Goal: Communication & Community: Answer question/provide support

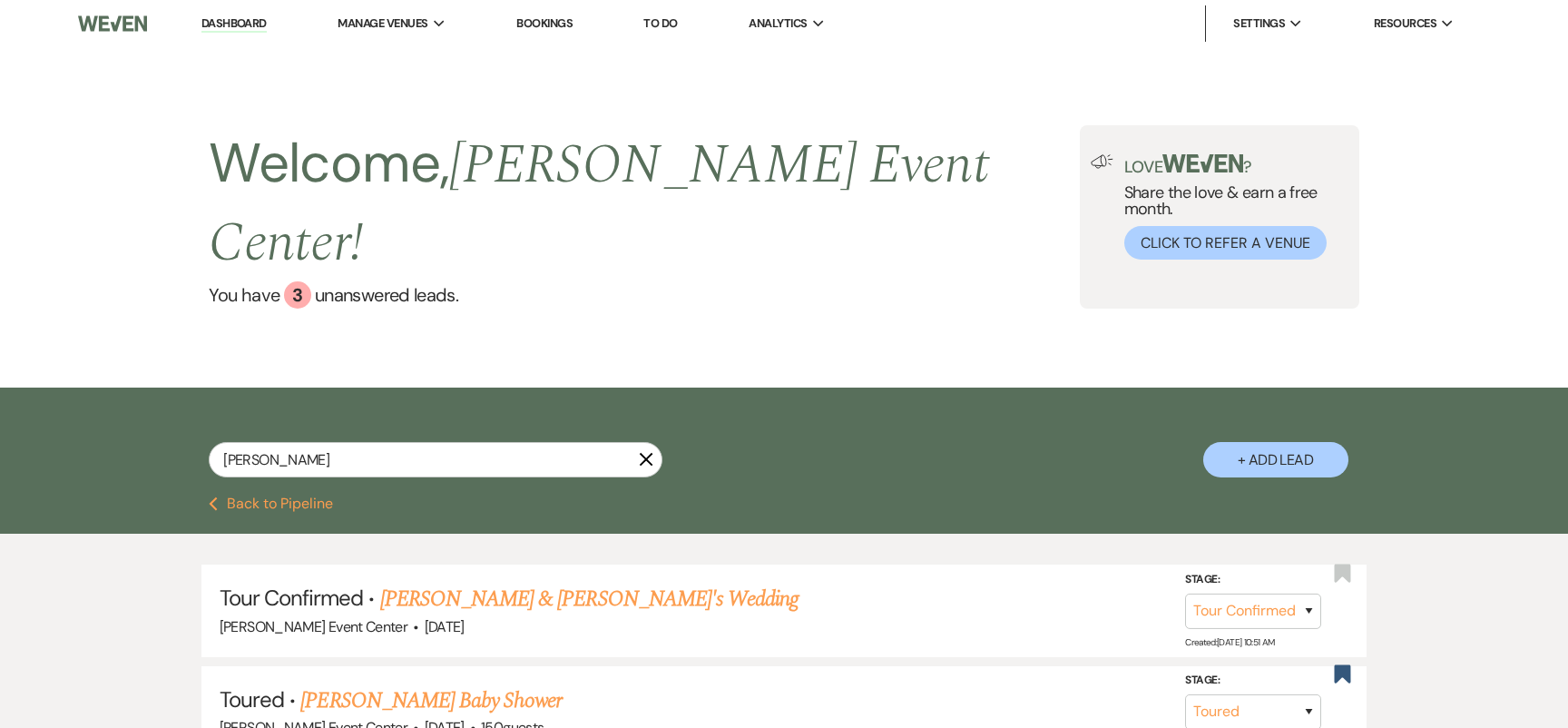
click at [239, 19] on link "Dashboard" at bounding box center [234, 24] width 66 height 17
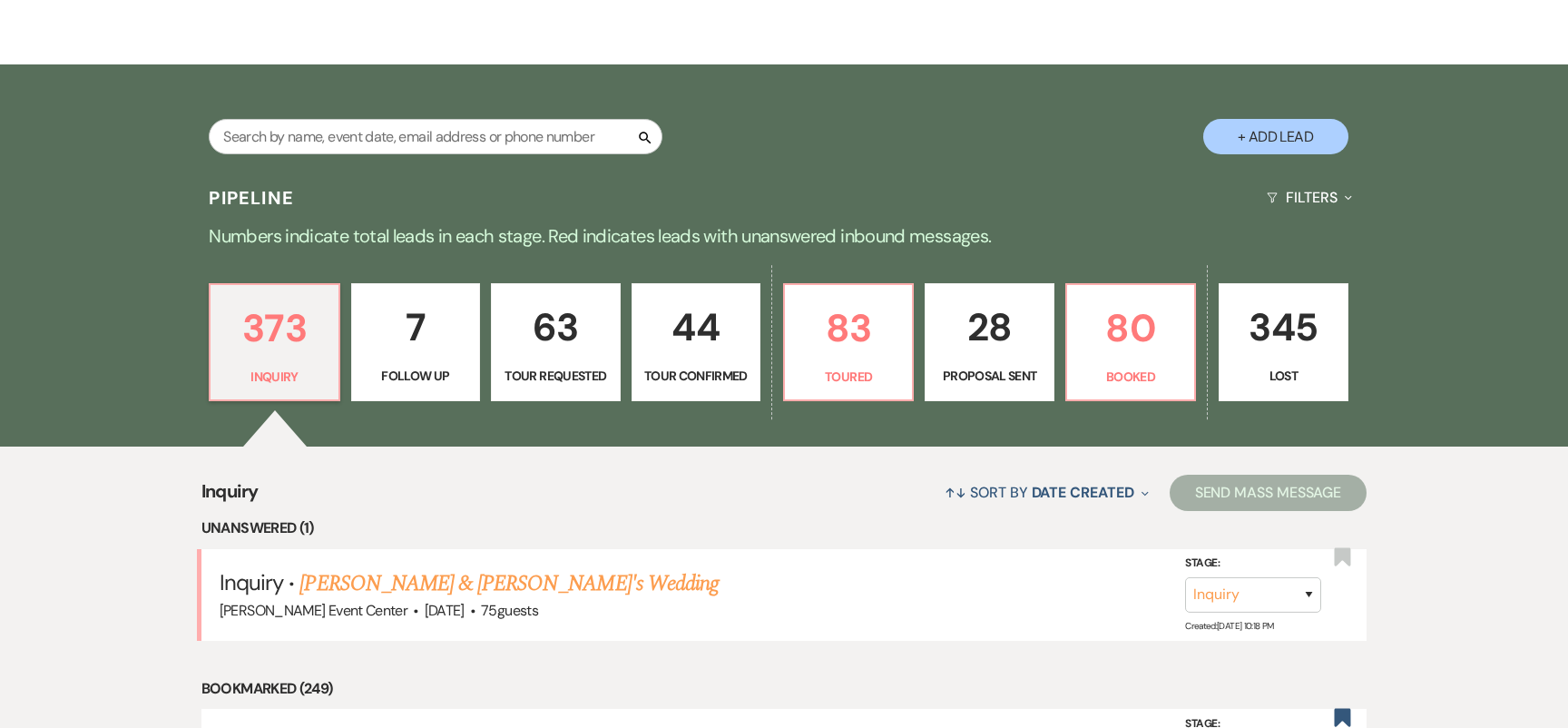
scroll to position [334, 0]
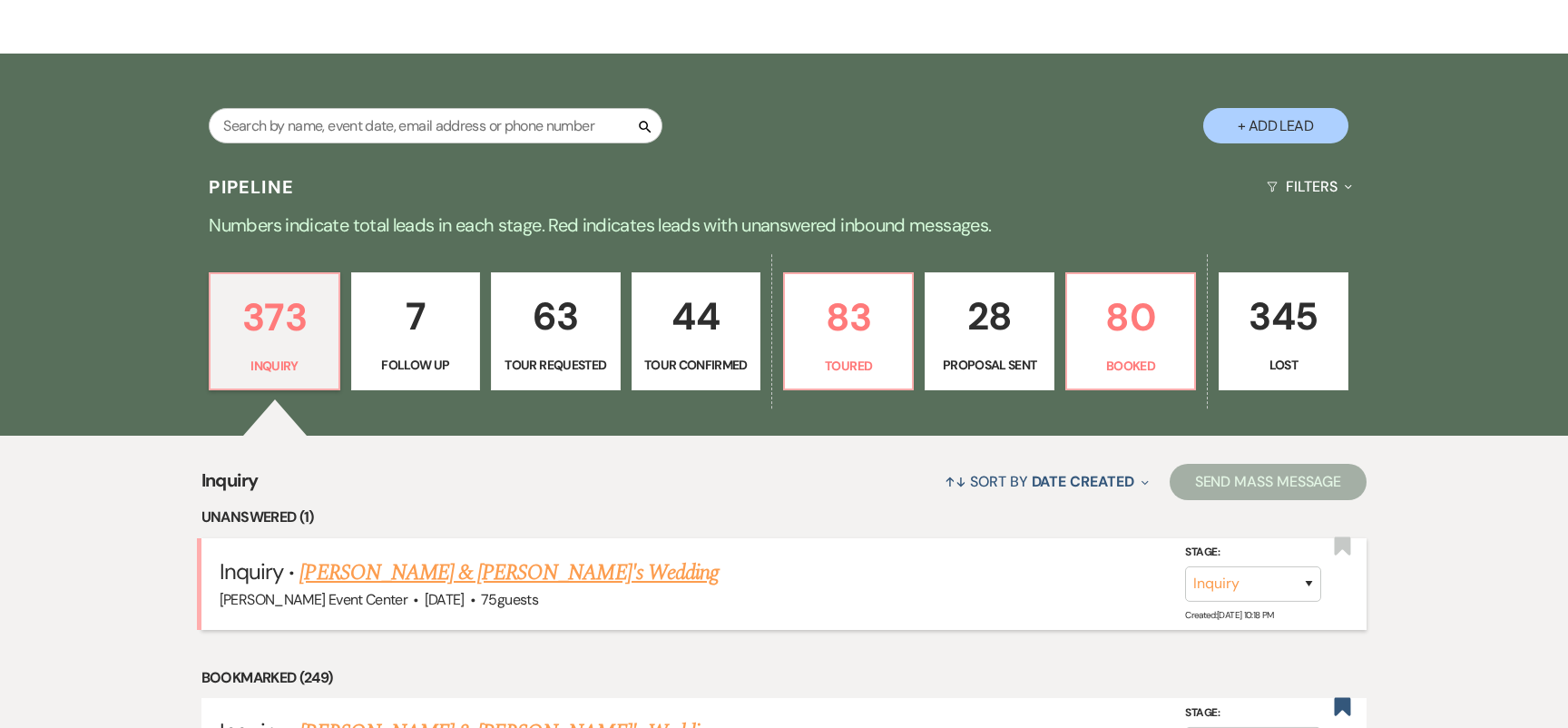
click at [423, 556] on link "[PERSON_NAME] & [PERSON_NAME]'s Wedding" at bounding box center [509, 572] width 420 height 32
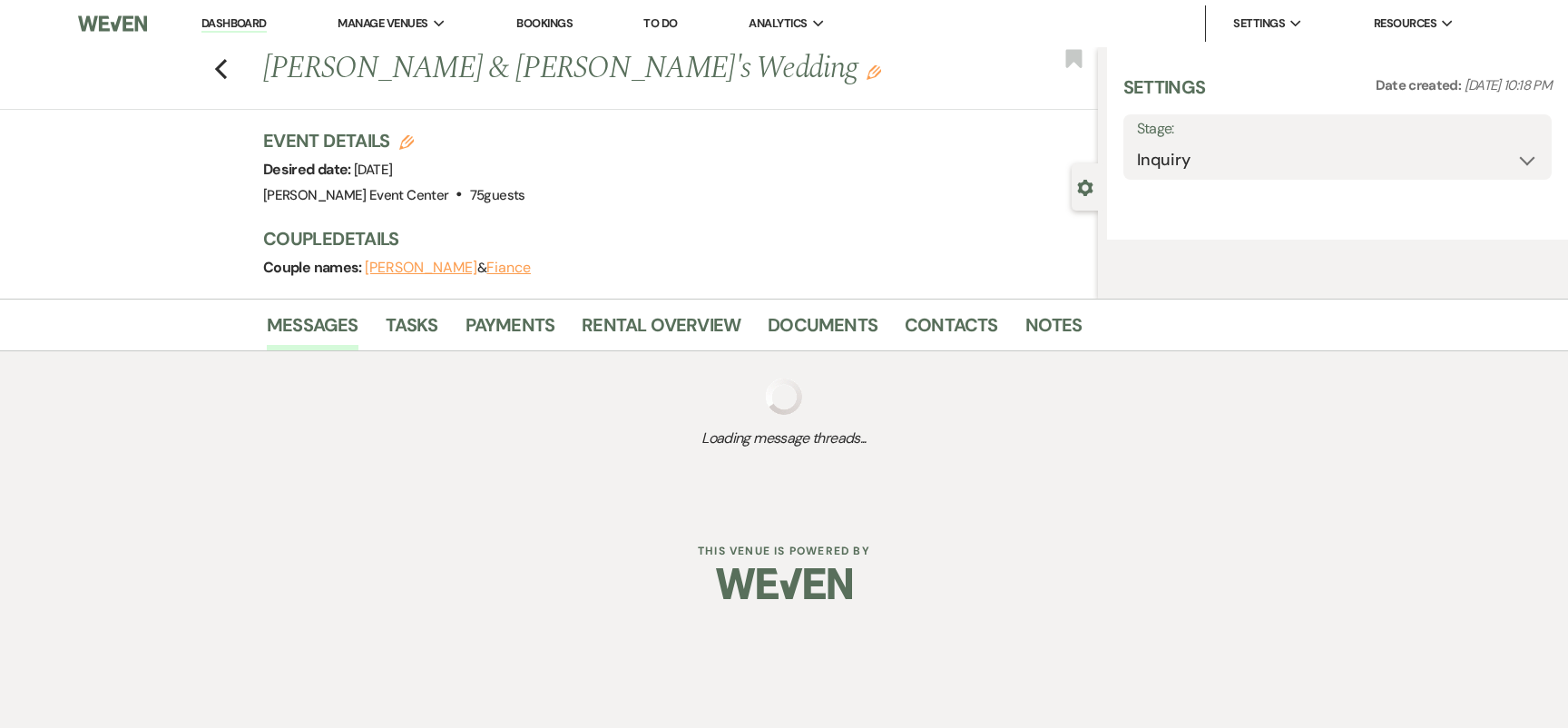
select select "5"
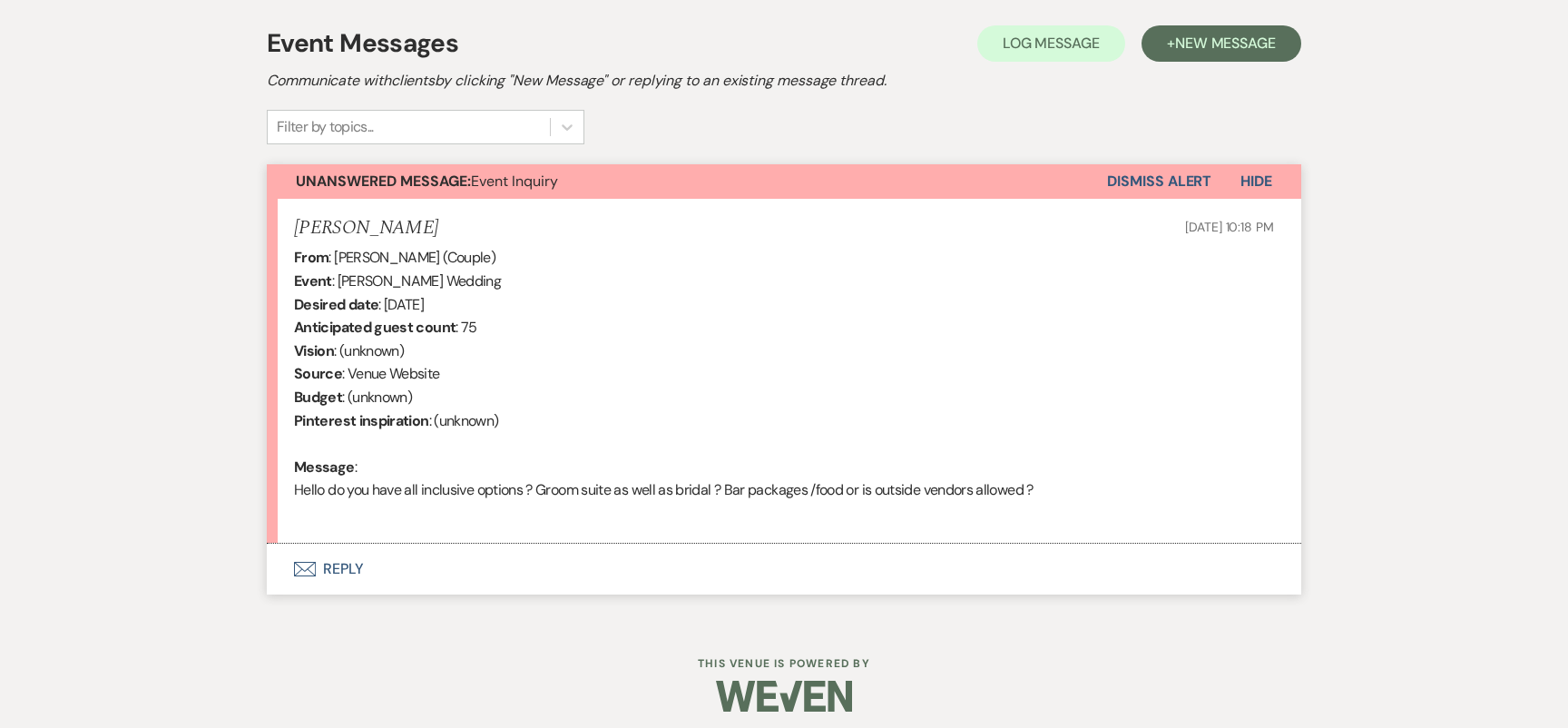
scroll to position [522, 0]
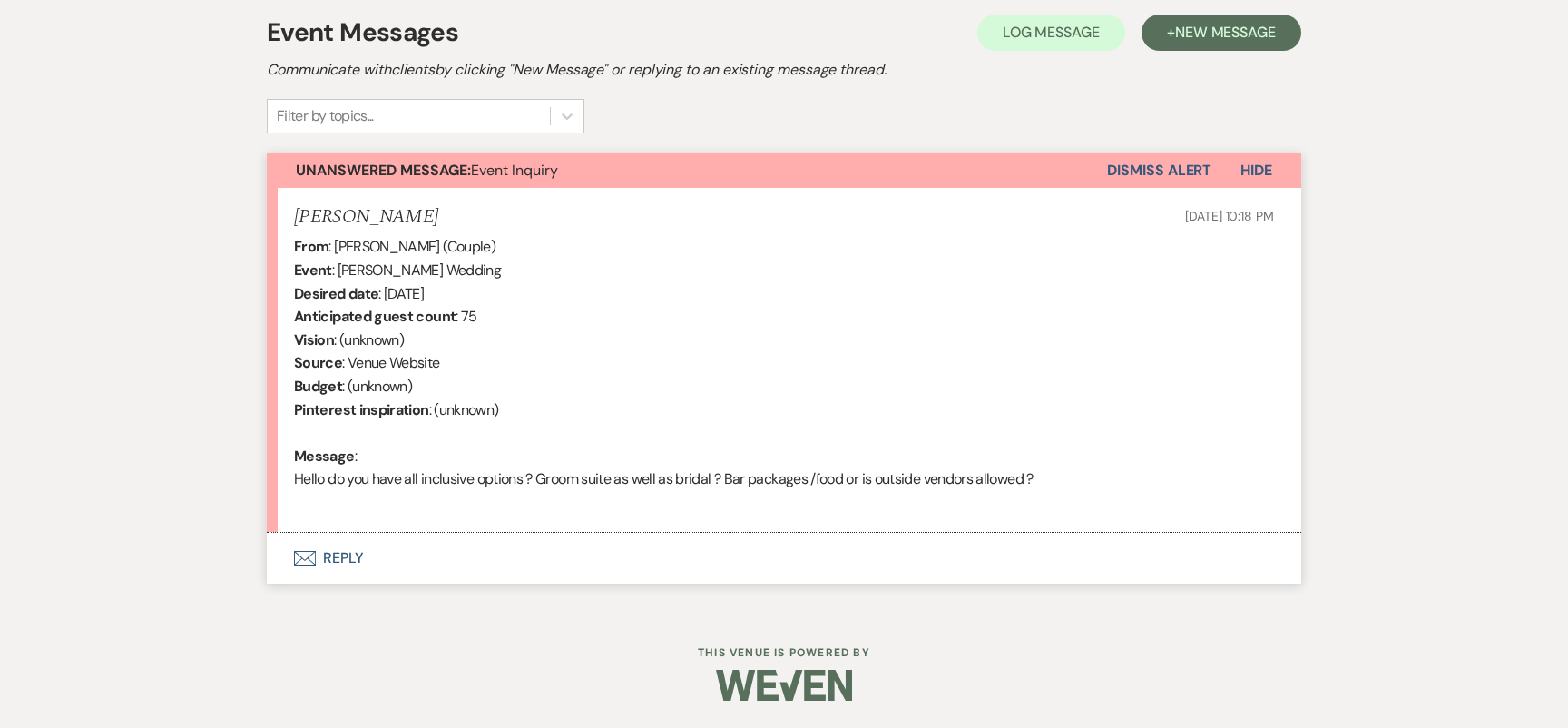
click at [349, 551] on button "Envelope Reply" at bounding box center [784, 558] width 1035 height 51
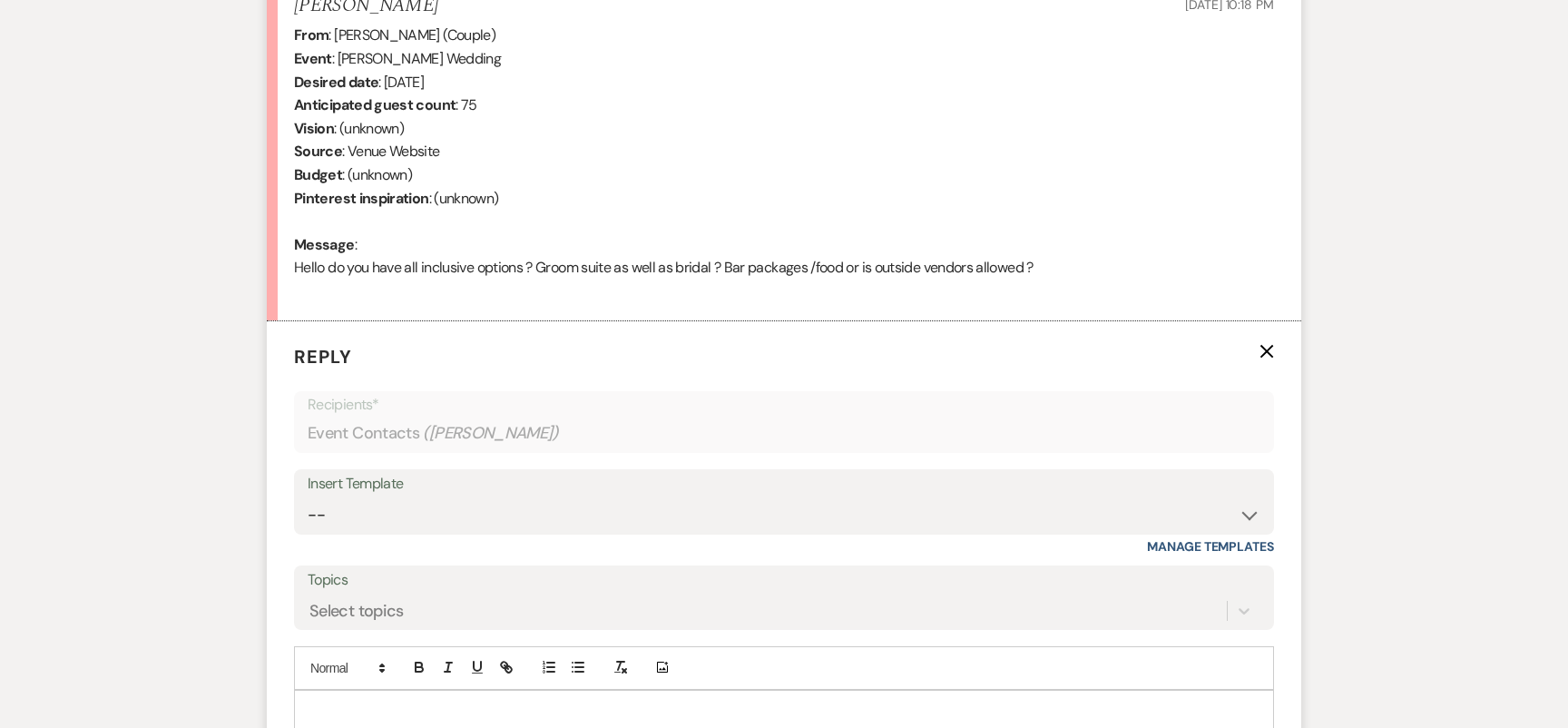
scroll to position [816, 0]
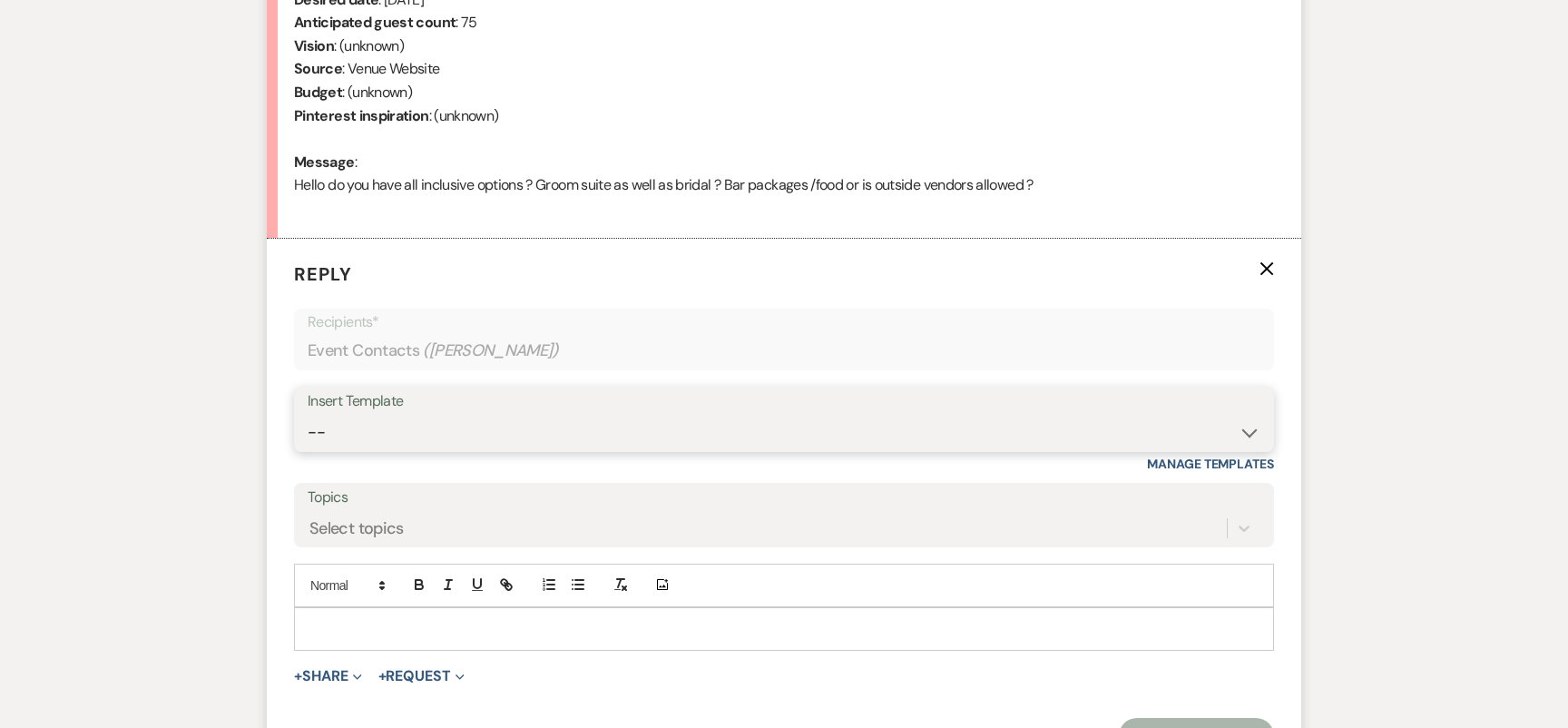
click at [513, 421] on select "-- Weven Planning Portal Introduction (Booked Events) Initial Inquiry Response …" at bounding box center [784, 432] width 953 height 35
select select "2982"
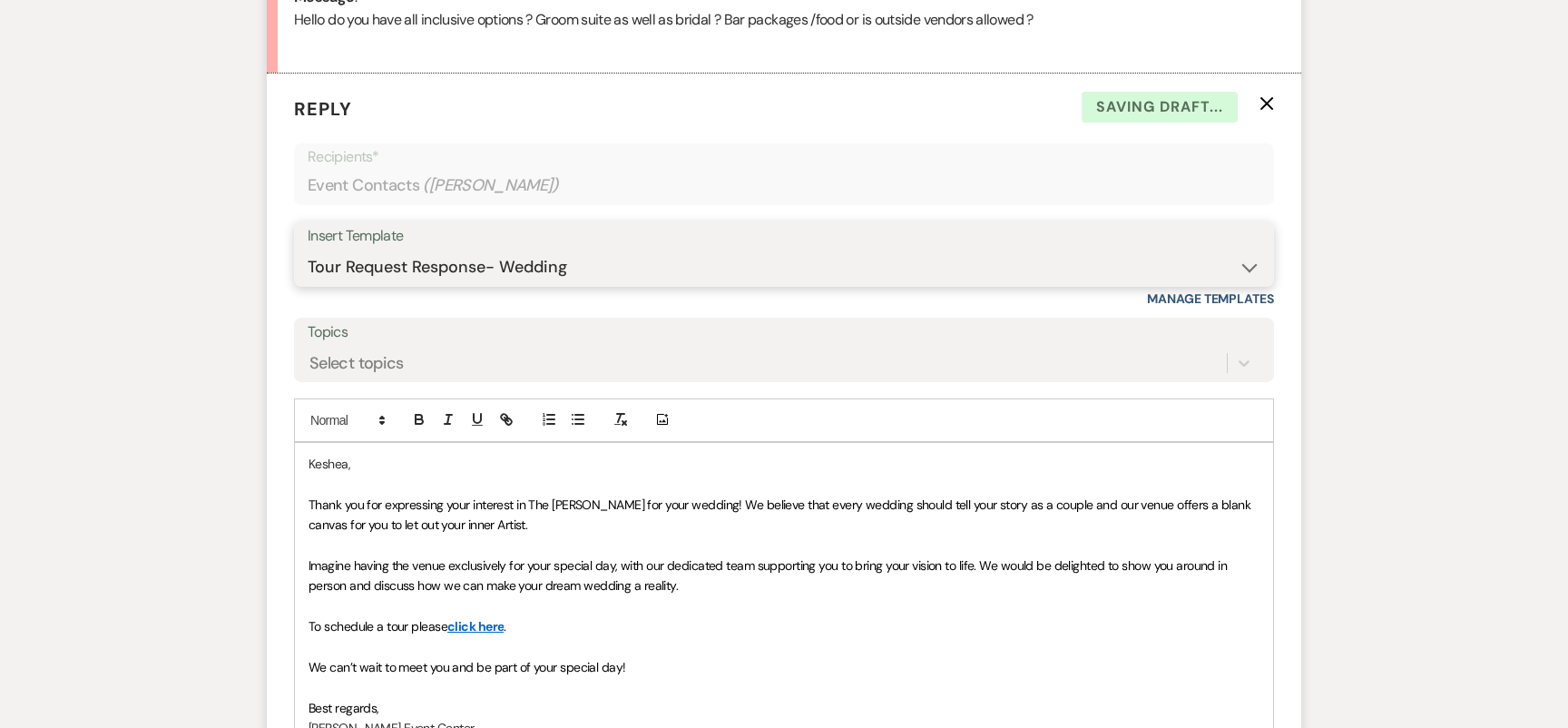
scroll to position [1004, 0]
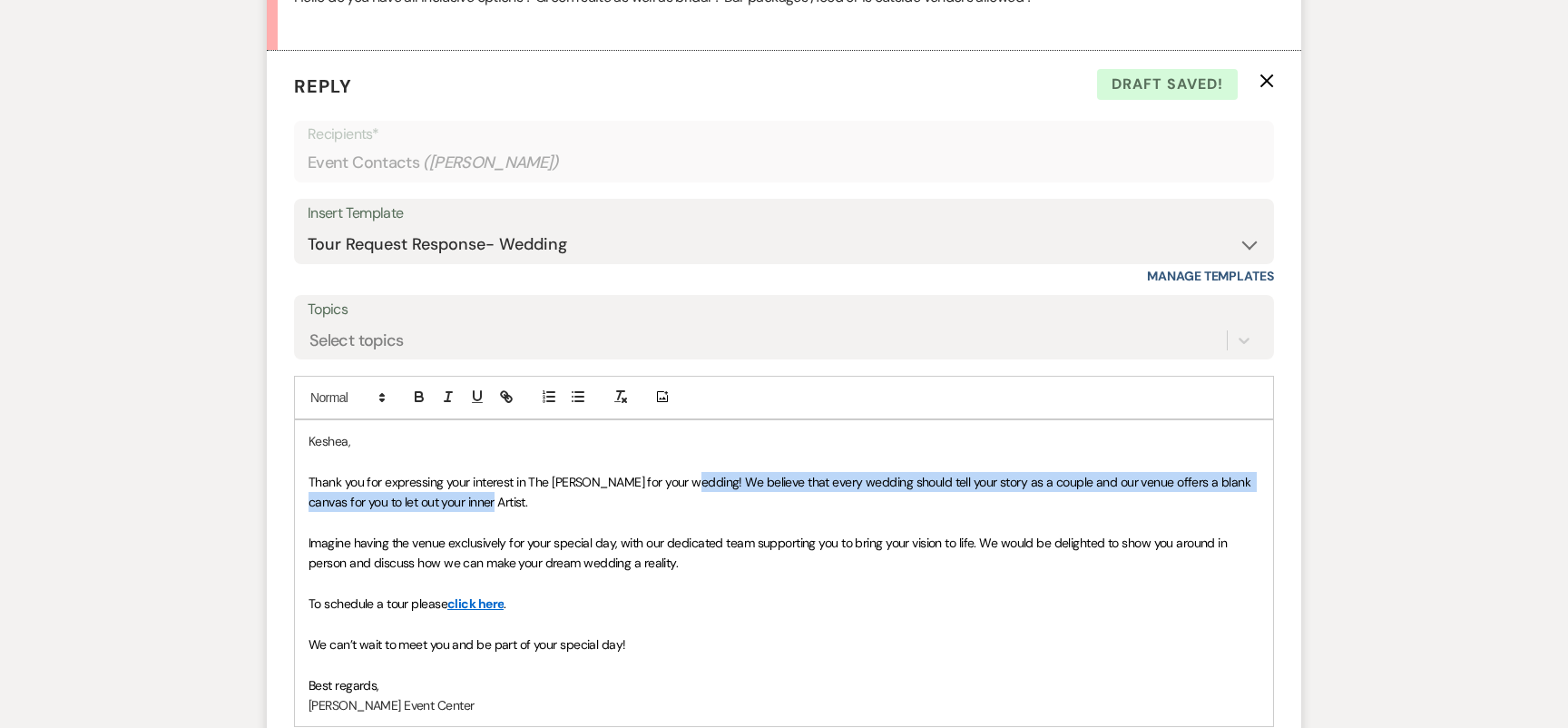
drag, startPoint x: 675, startPoint y: 481, endPoint x: 715, endPoint y: 507, distance: 47.7
click at [715, 507] on p "Thank you for expressing your interest in The [PERSON_NAME] for your wedding! W…" at bounding box center [783, 492] width 951 height 41
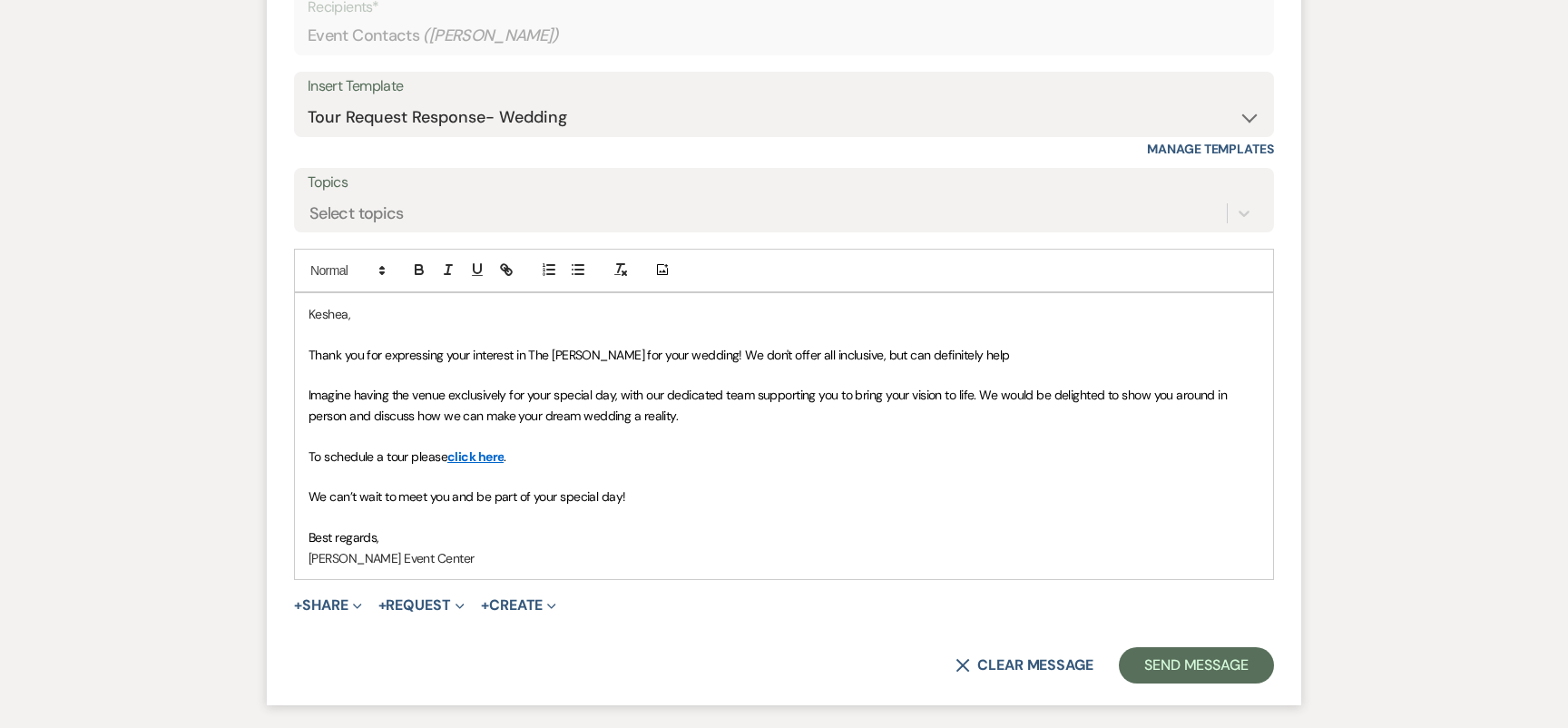
scroll to position [1010, 0]
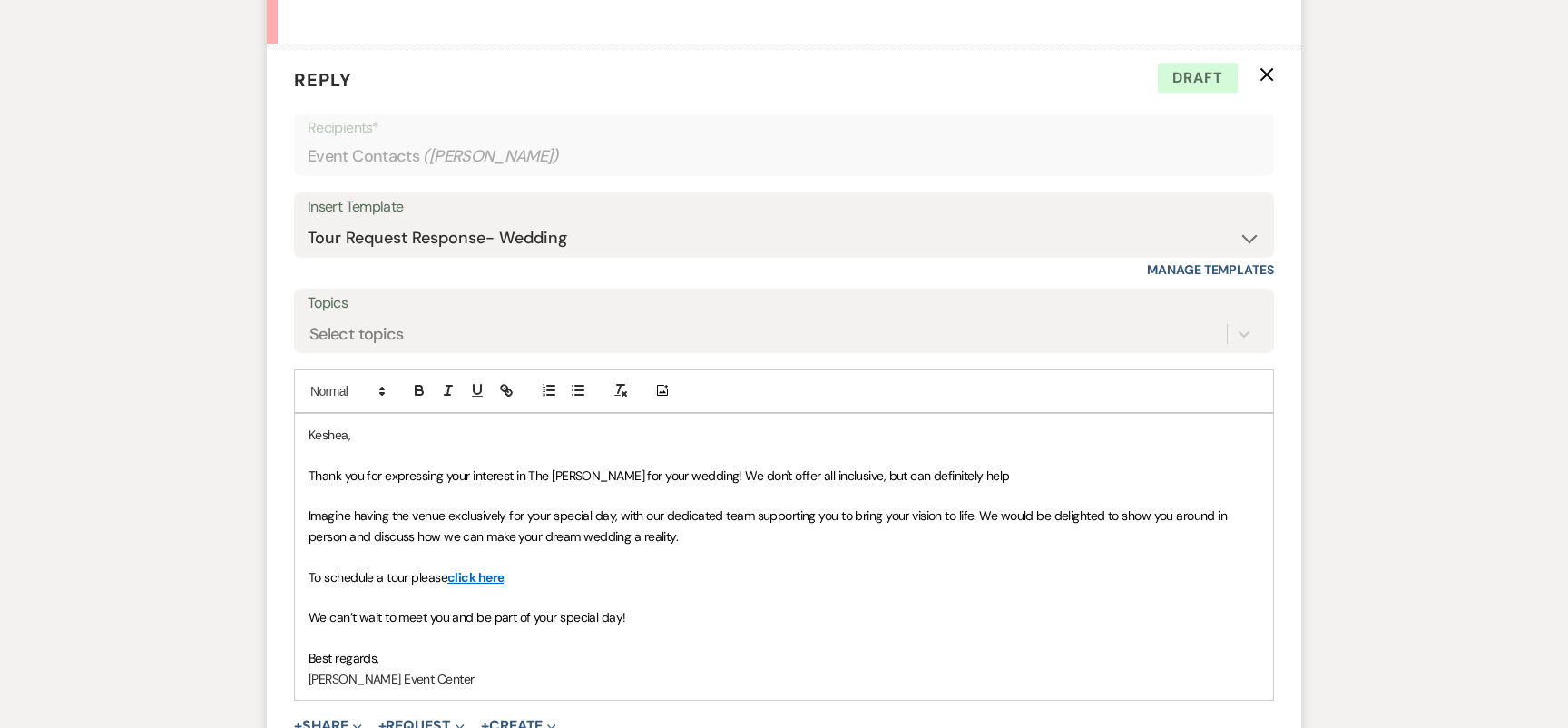
click at [337, 426] on p "Keshea," at bounding box center [783, 434] width 951 height 20
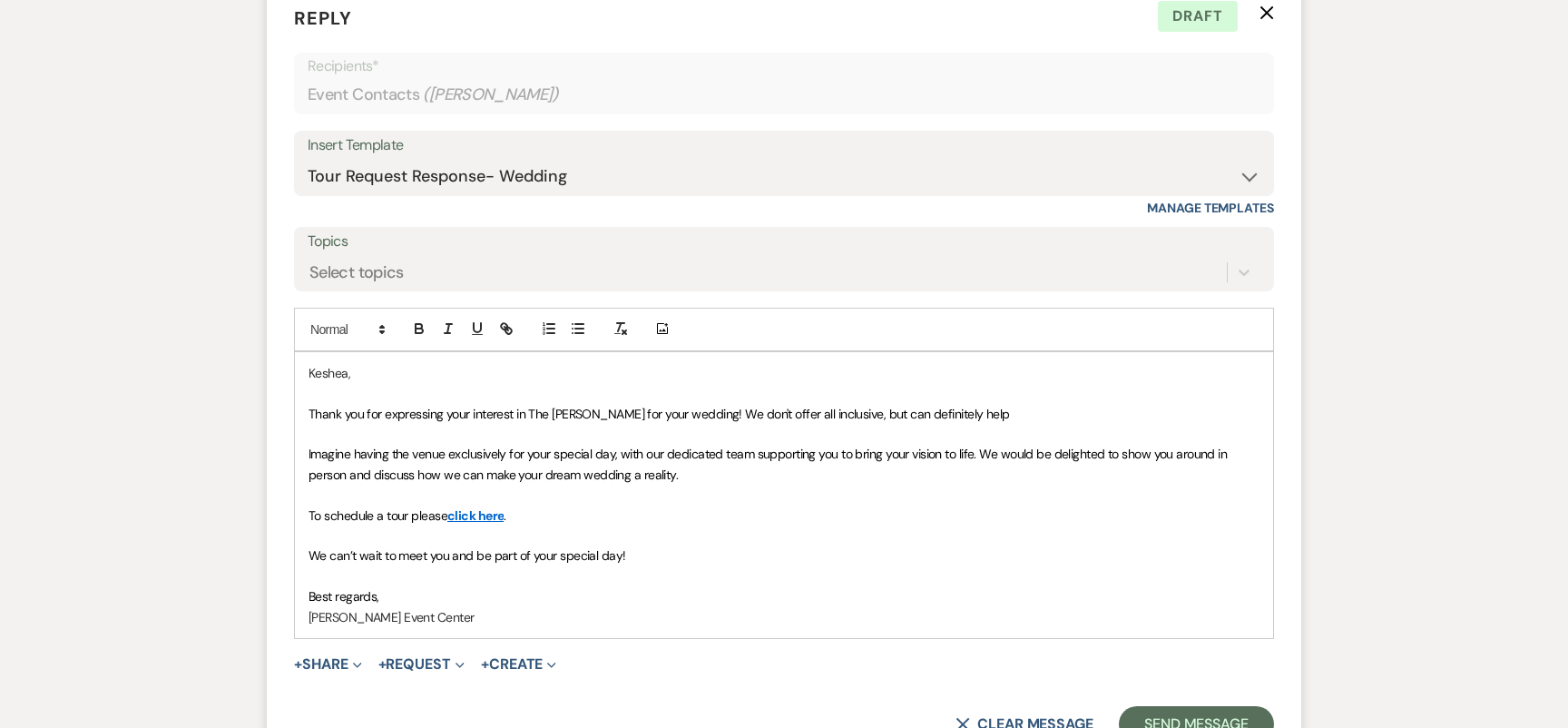
scroll to position [1075, 0]
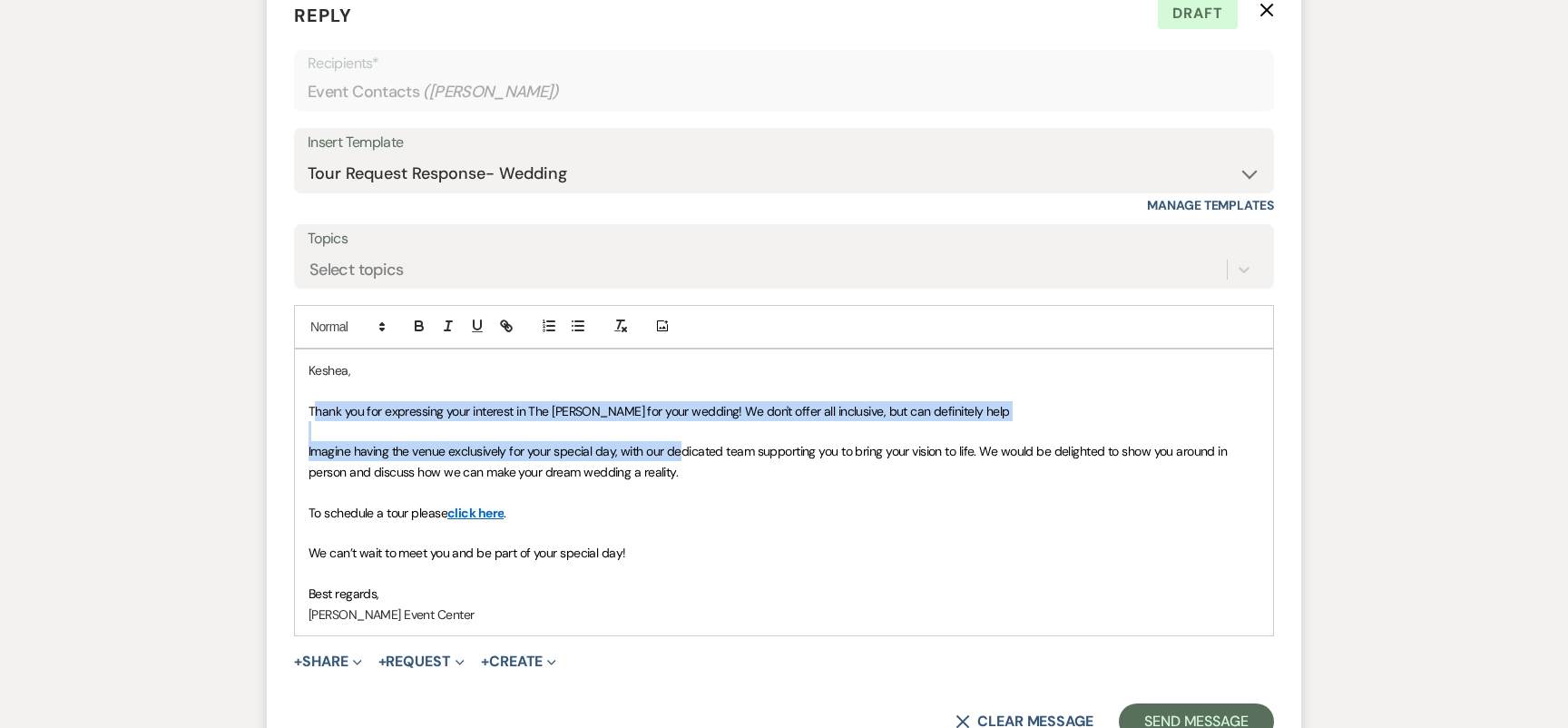
drag, startPoint x: 313, startPoint y: 406, endPoint x: 678, endPoint y: 459, distance: 368.8
click at [680, 460] on div "[PERSON_NAME], Thank you for expressing your interest in The [PERSON_NAME] for …" at bounding box center [784, 492] width 979 height 286
click at [978, 409] on p "Thank you for expressing your interest in The [PERSON_NAME] for your wedding! W…" at bounding box center [783, 411] width 951 height 20
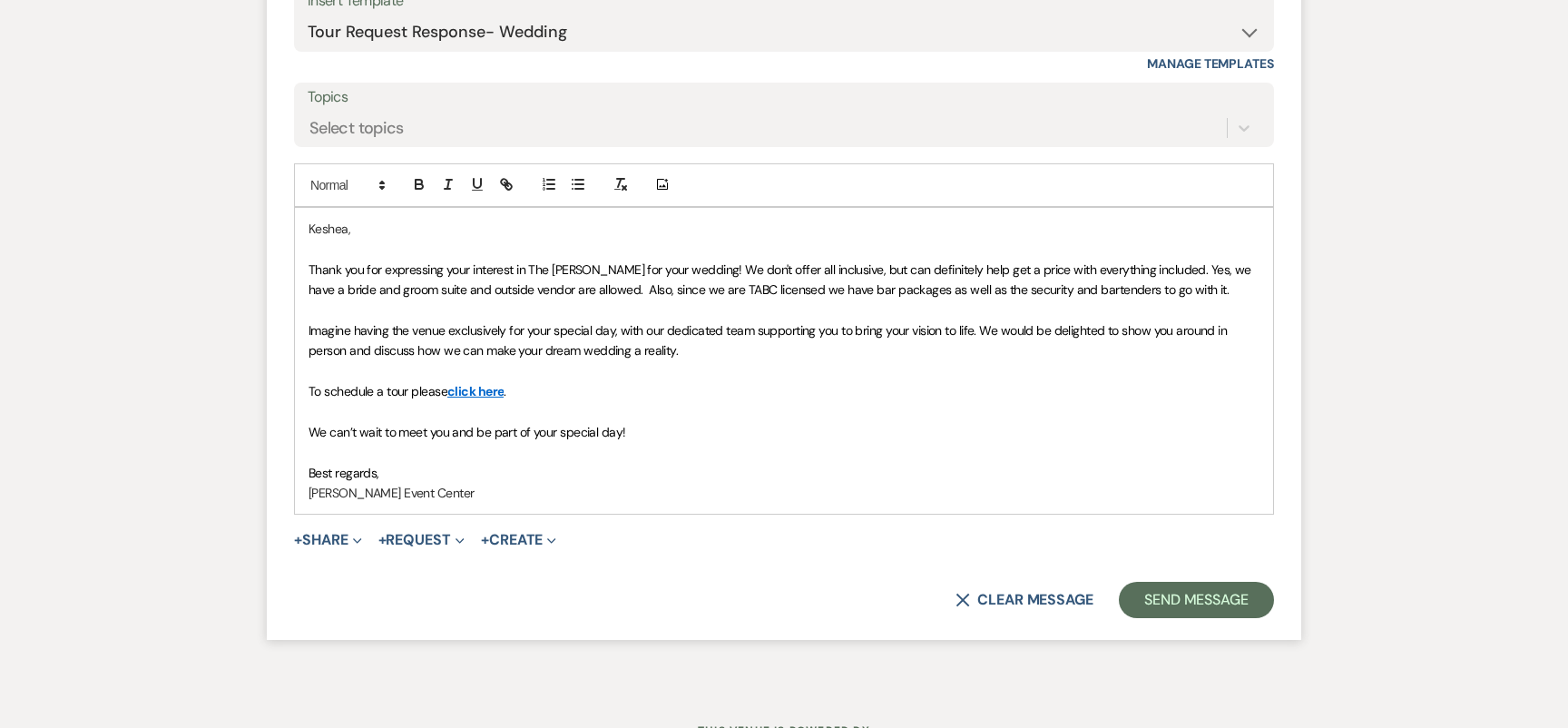
scroll to position [1295, 0]
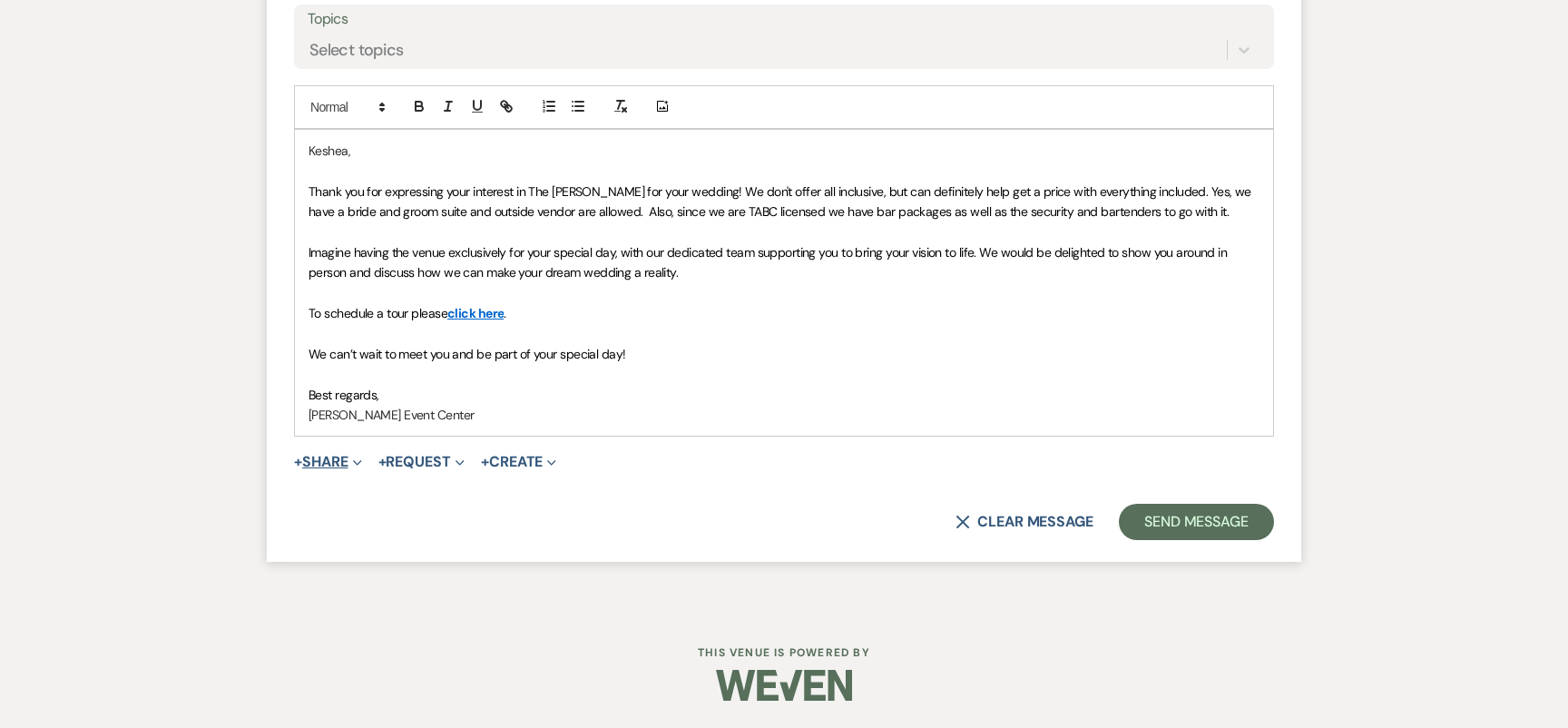
click at [323, 465] on button "+ Share Expand" at bounding box center [327, 462] width 68 height 14
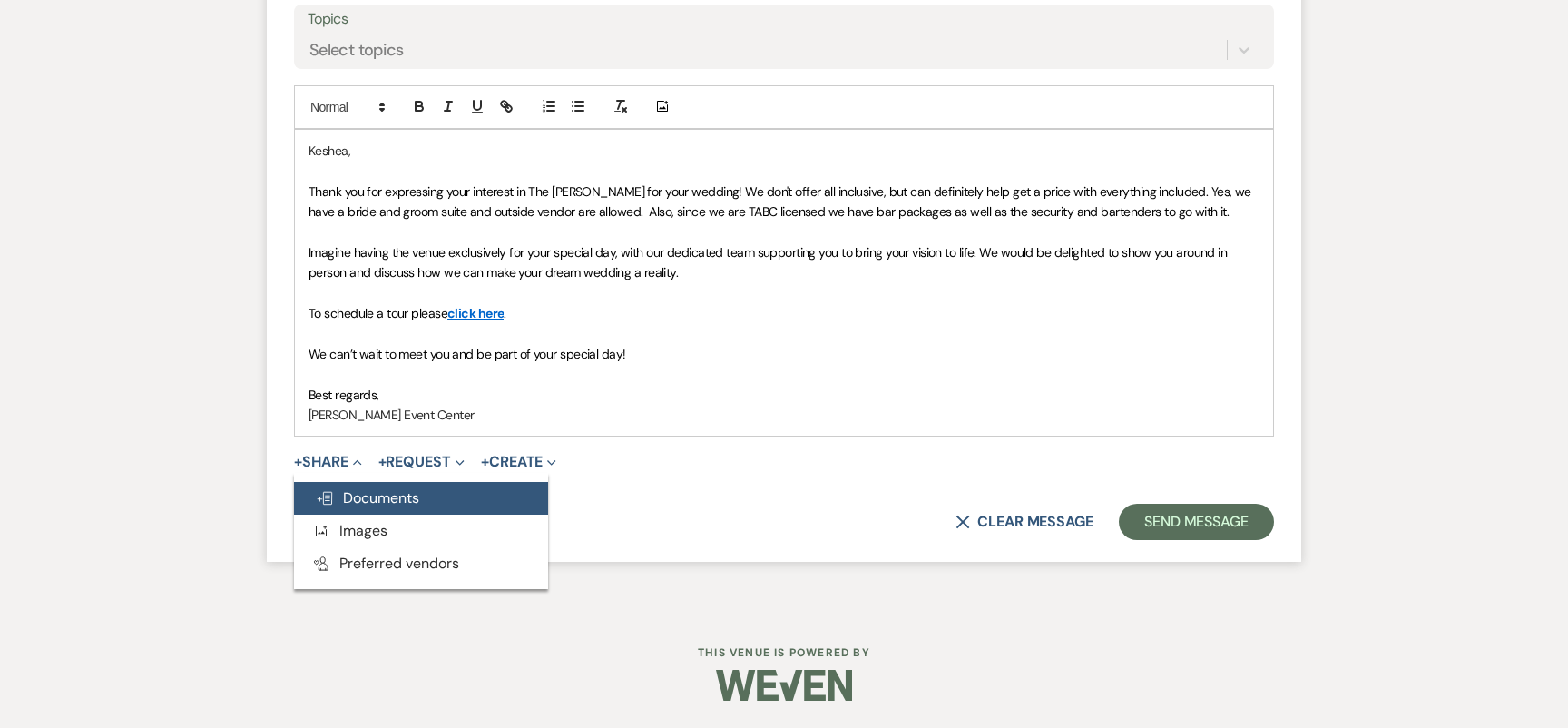
click at [366, 494] on span "Doc Upload Documents" at bounding box center [367, 498] width 103 height 19
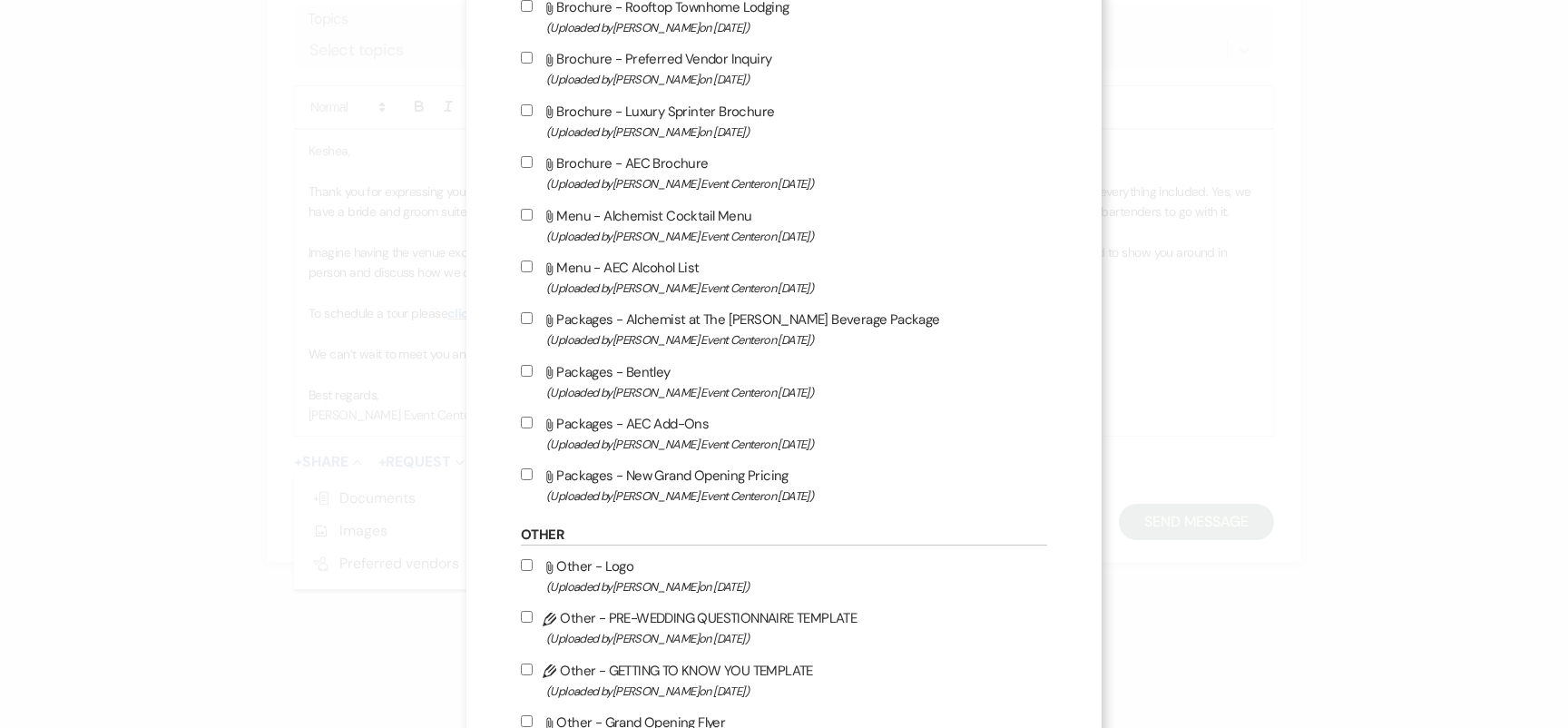
scroll to position [2914, 0]
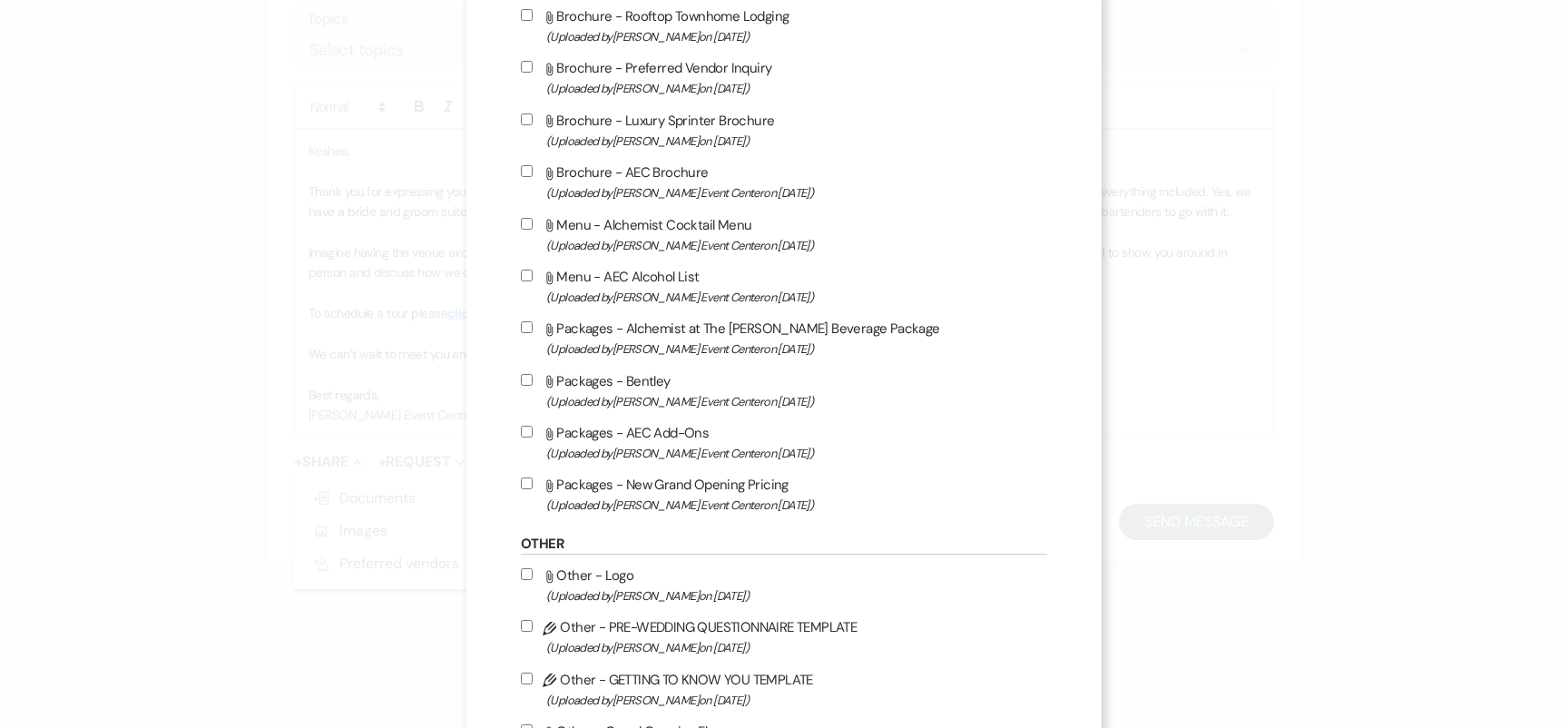
click at [529, 438] on input "Attach File Packages - AEC Add-Ons (Uploaded by [PERSON_NAME] Event Center on […" at bounding box center [526, 431] width 11 height 11
checkbox input "true"
click at [529, 489] on input "Attach File Packages - New Grand Opening Pricing (Uploaded by [PERSON_NAME] Eve…" at bounding box center [526, 483] width 11 height 11
checkbox input "true"
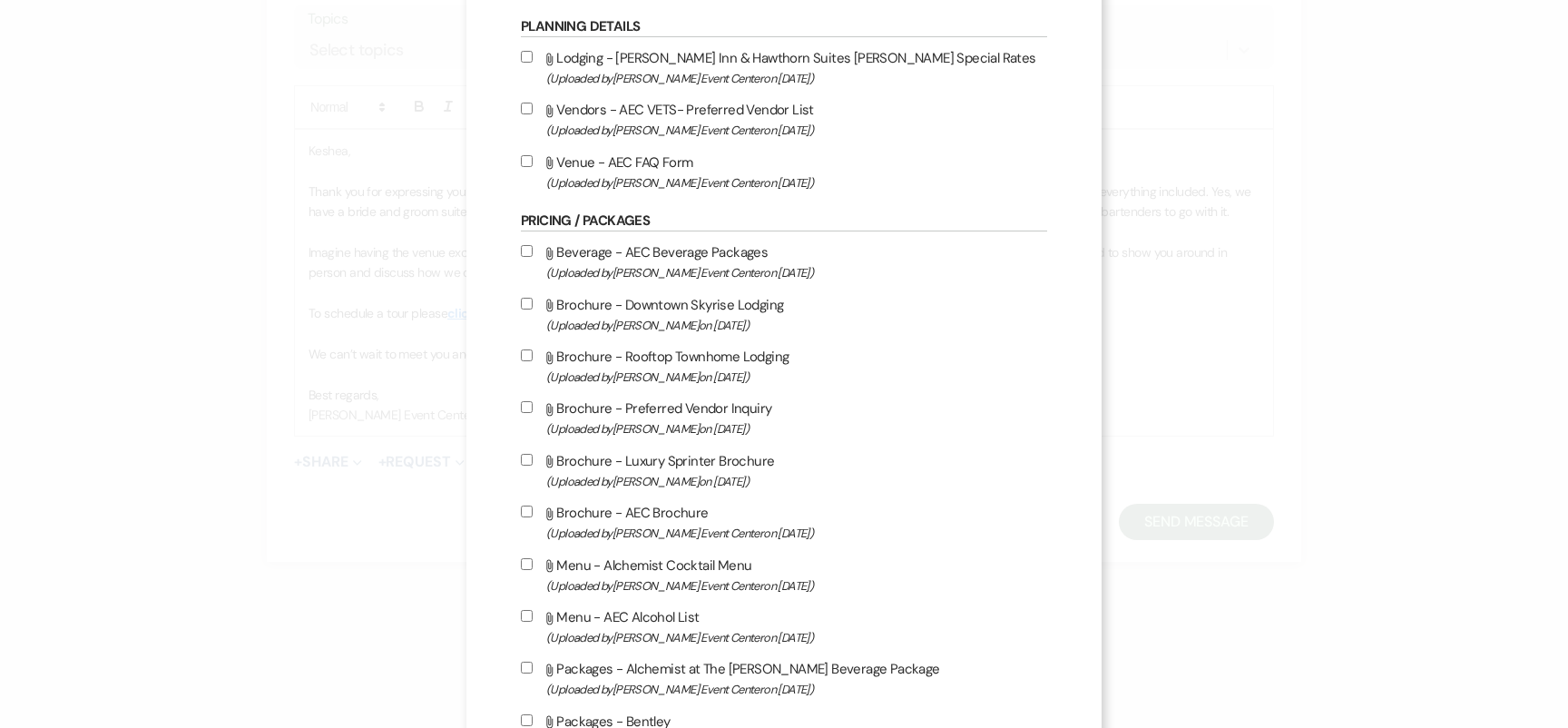
scroll to position [2571, 0]
click at [528, 281] on label "Attach File Beverage - AEC Beverage Packages (Uploaded by [PERSON_NAME] Event C…" at bounding box center [784, 263] width 526 height 43
click at [528, 259] on input "Attach File Beverage - AEC Beverage Packages (Uploaded by [PERSON_NAME] Event C…" at bounding box center [526, 253] width 11 height 11
checkbox input "true"
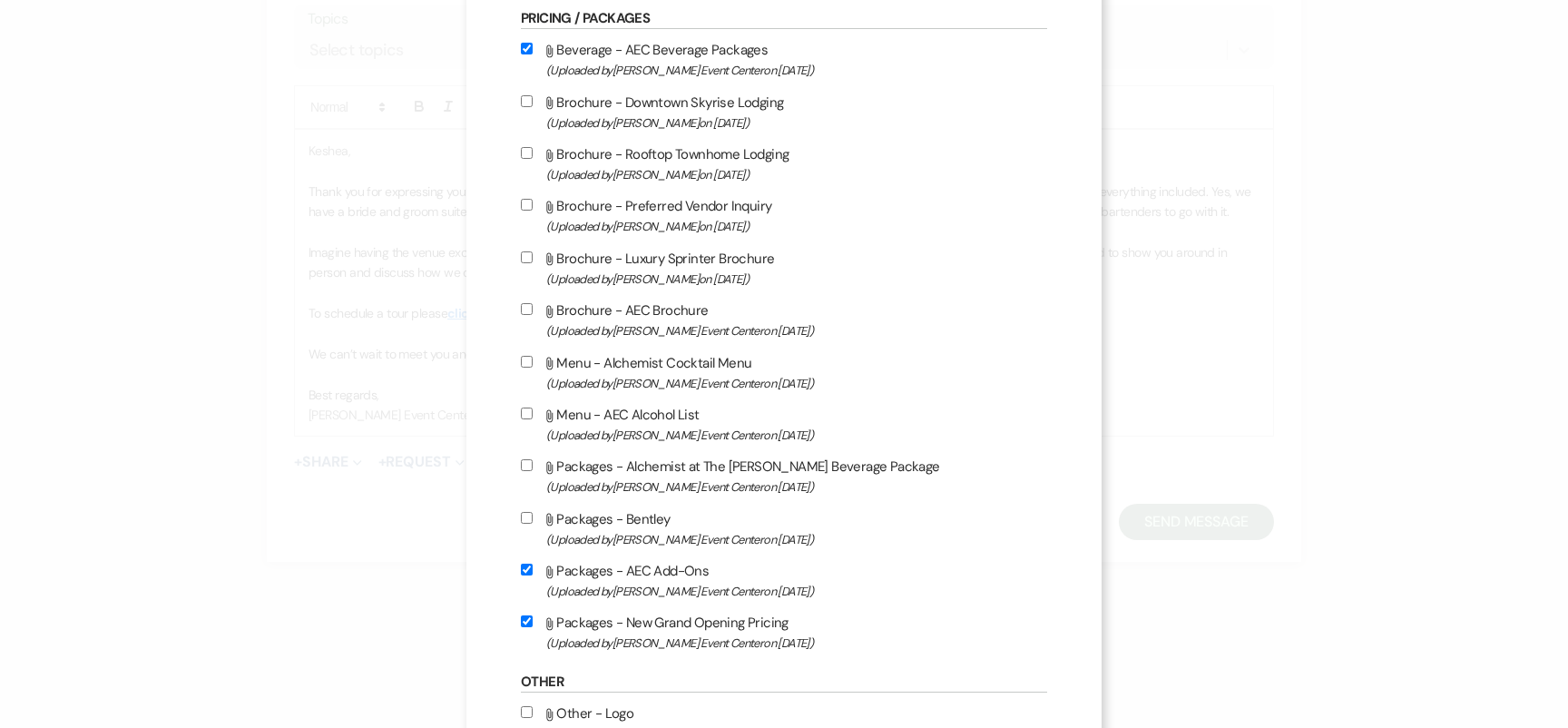
scroll to position [2773, 0]
click at [529, 423] on input "Attach File Menu - AEC Alcohol List (Uploaded by [PERSON_NAME] Event Center on …" at bounding box center [526, 417] width 11 height 11
checkbox input "true"
click at [529, 478] on div "Attach File Beverage - AEC Beverage Packages (Uploaded by [PERSON_NAME] Event C…" at bounding box center [784, 350] width 526 height 616
click at [529, 487] on label "Attach File Packages - Alchemist at The [PERSON_NAME] Beverage Package (Uploade…" at bounding box center [784, 479] width 526 height 43
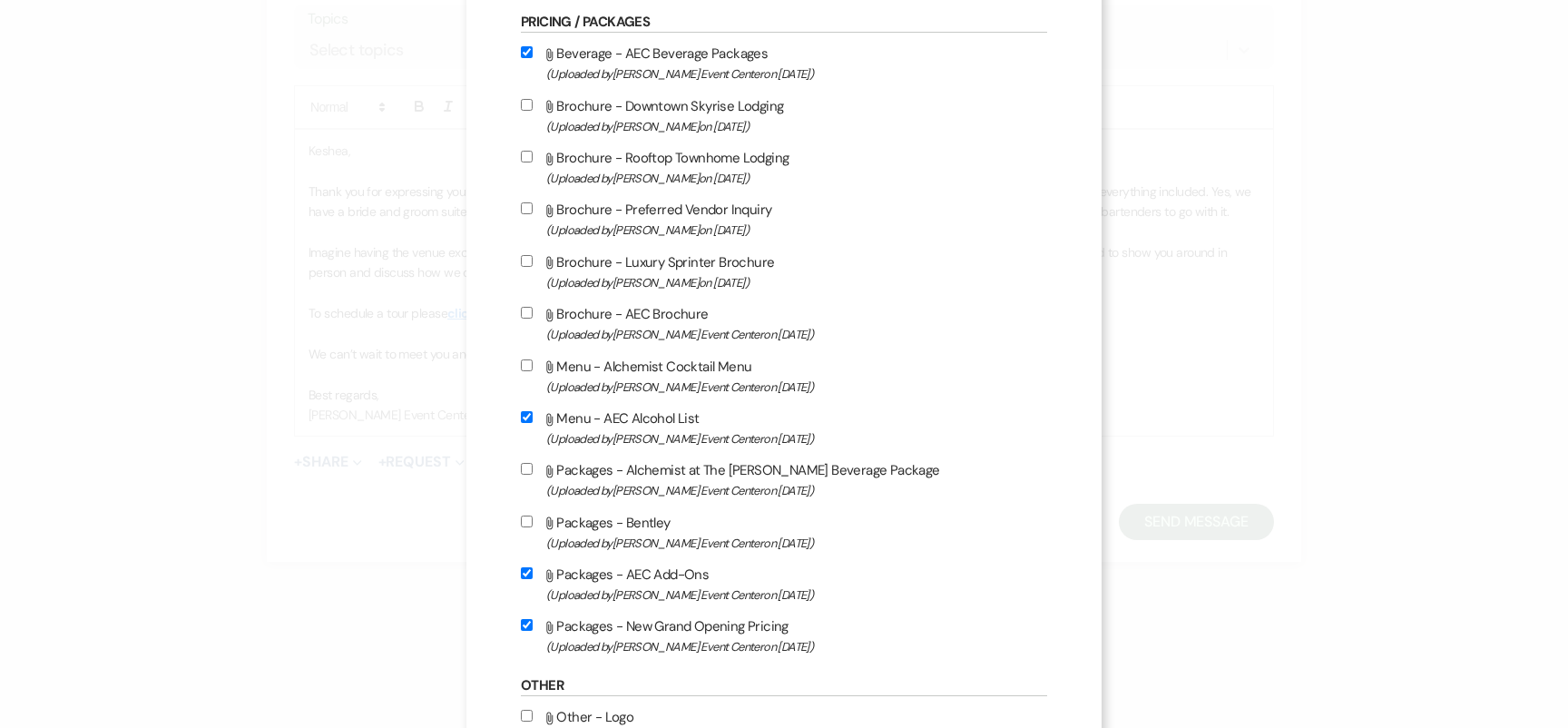
click at [529, 475] on input "Attach File Packages - Alchemist at The [PERSON_NAME] Beverage Package (Uploade…" at bounding box center [526, 468] width 11 height 11
checkbox input "true"
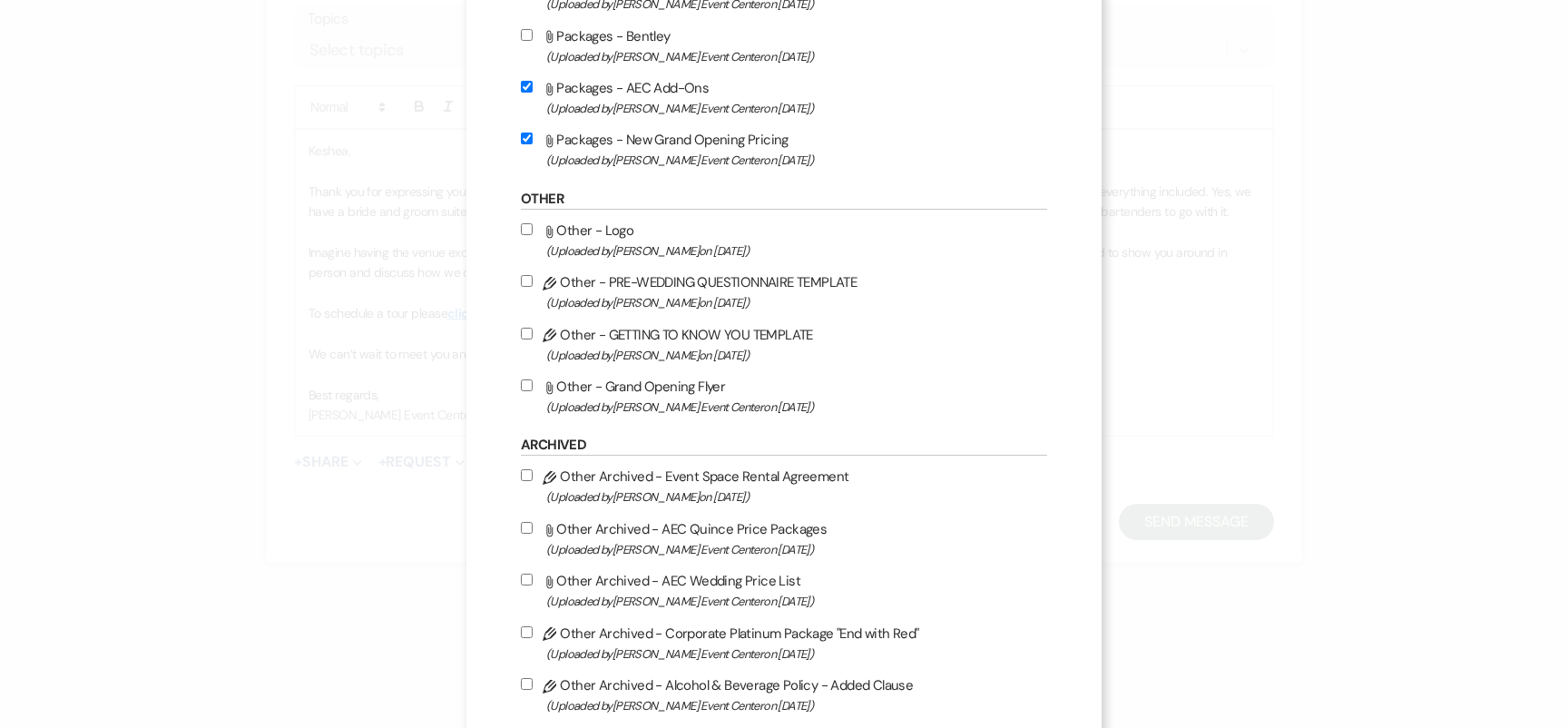
scroll to position [3807, 0]
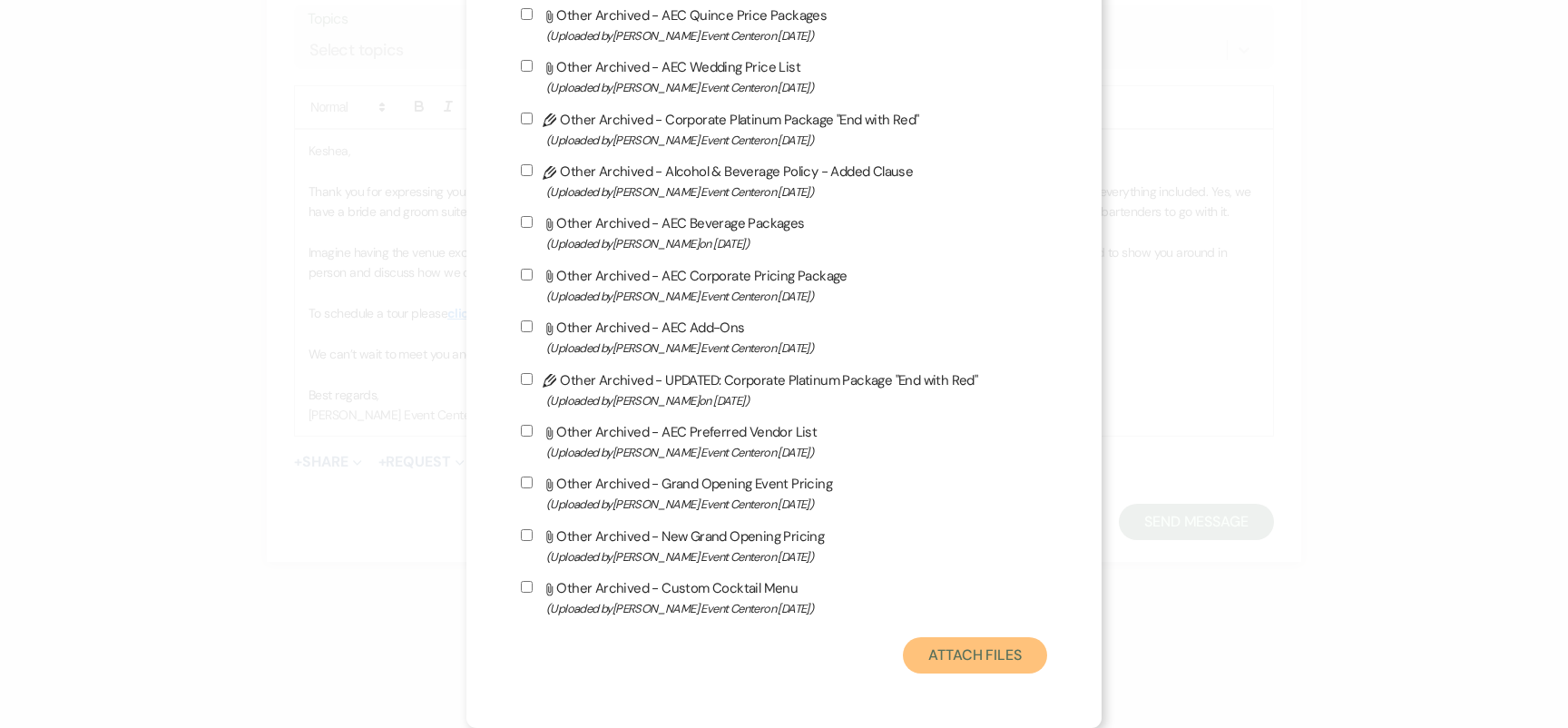
click at [983, 651] on button "Attach Files" at bounding box center [975, 655] width 144 height 36
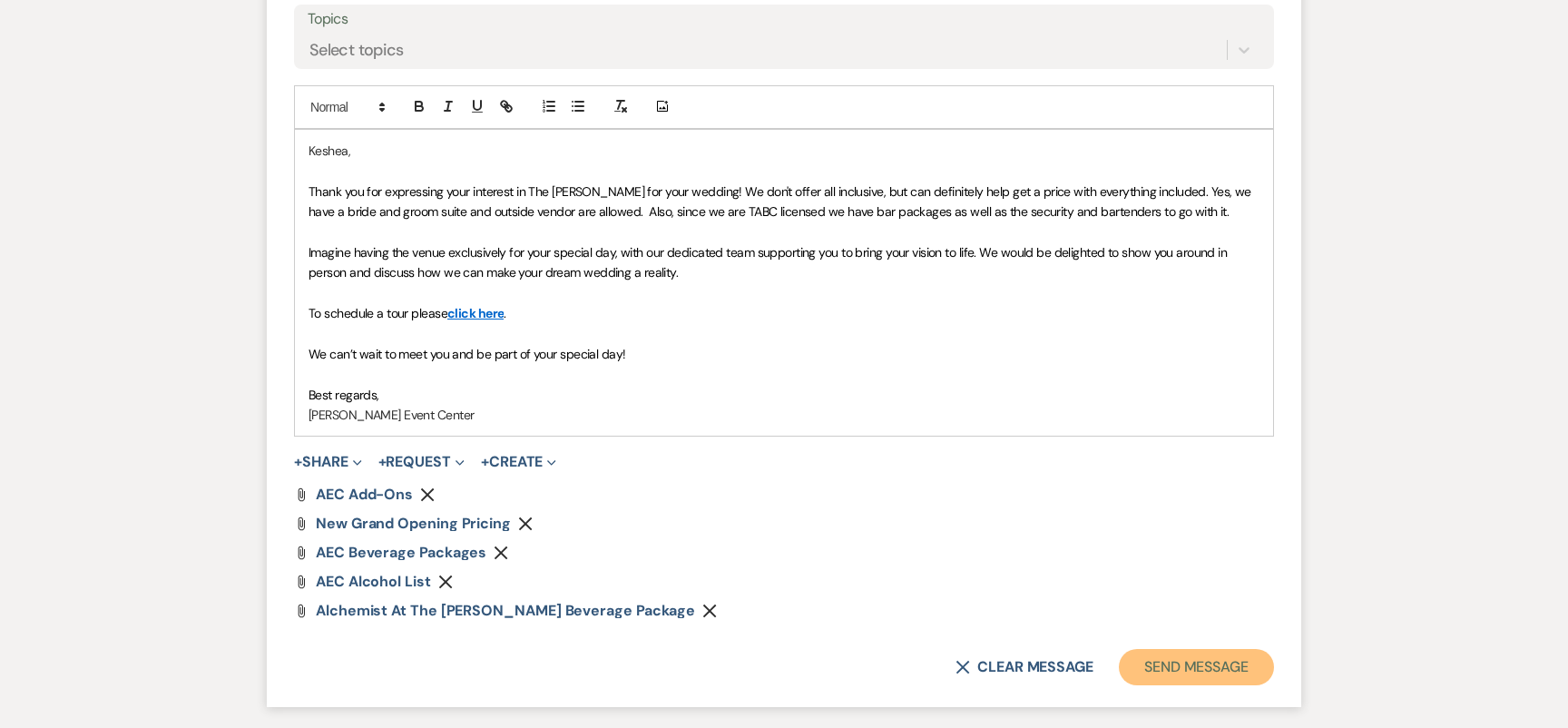
click at [1168, 659] on button "Send Message" at bounding box center [1196, 667] width 155 height 36
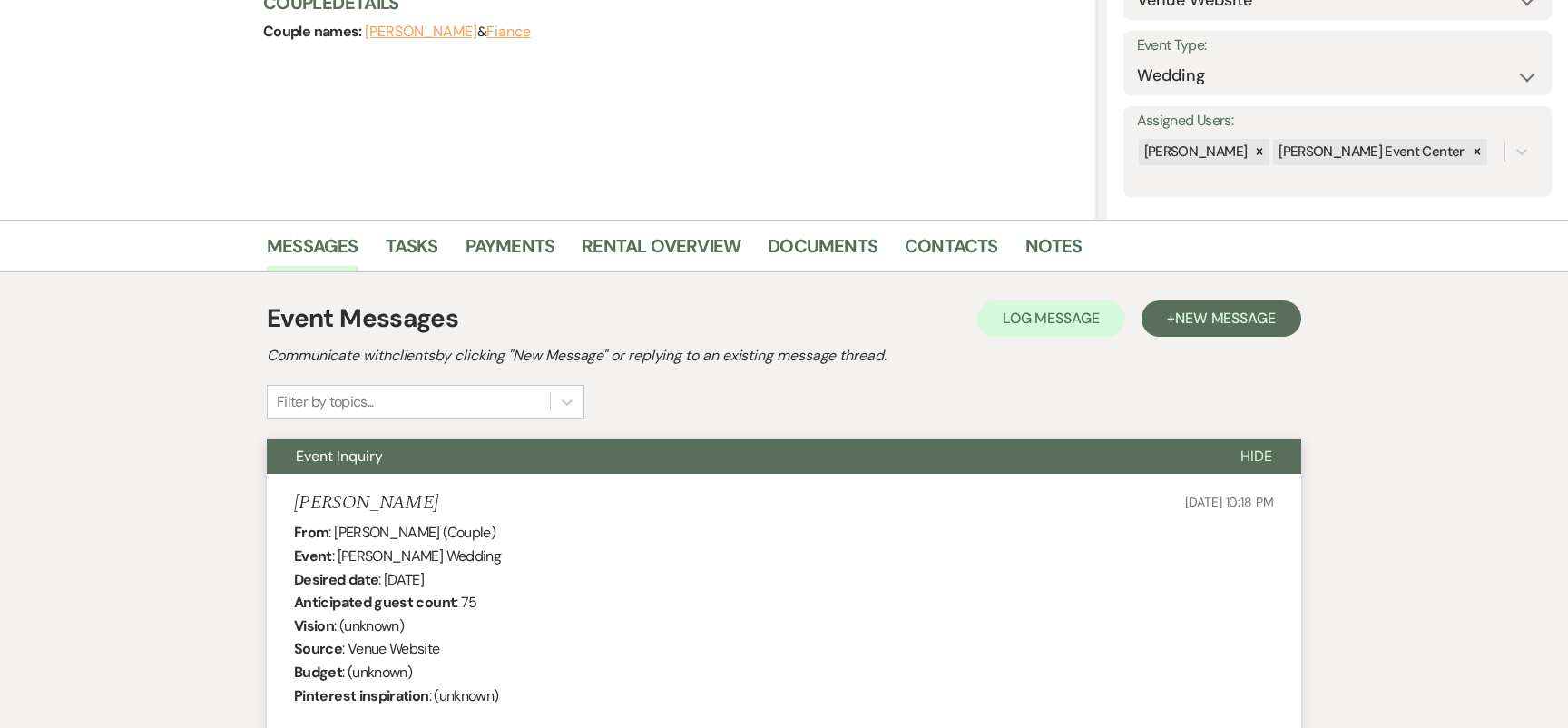
scroll to position [0, 0]
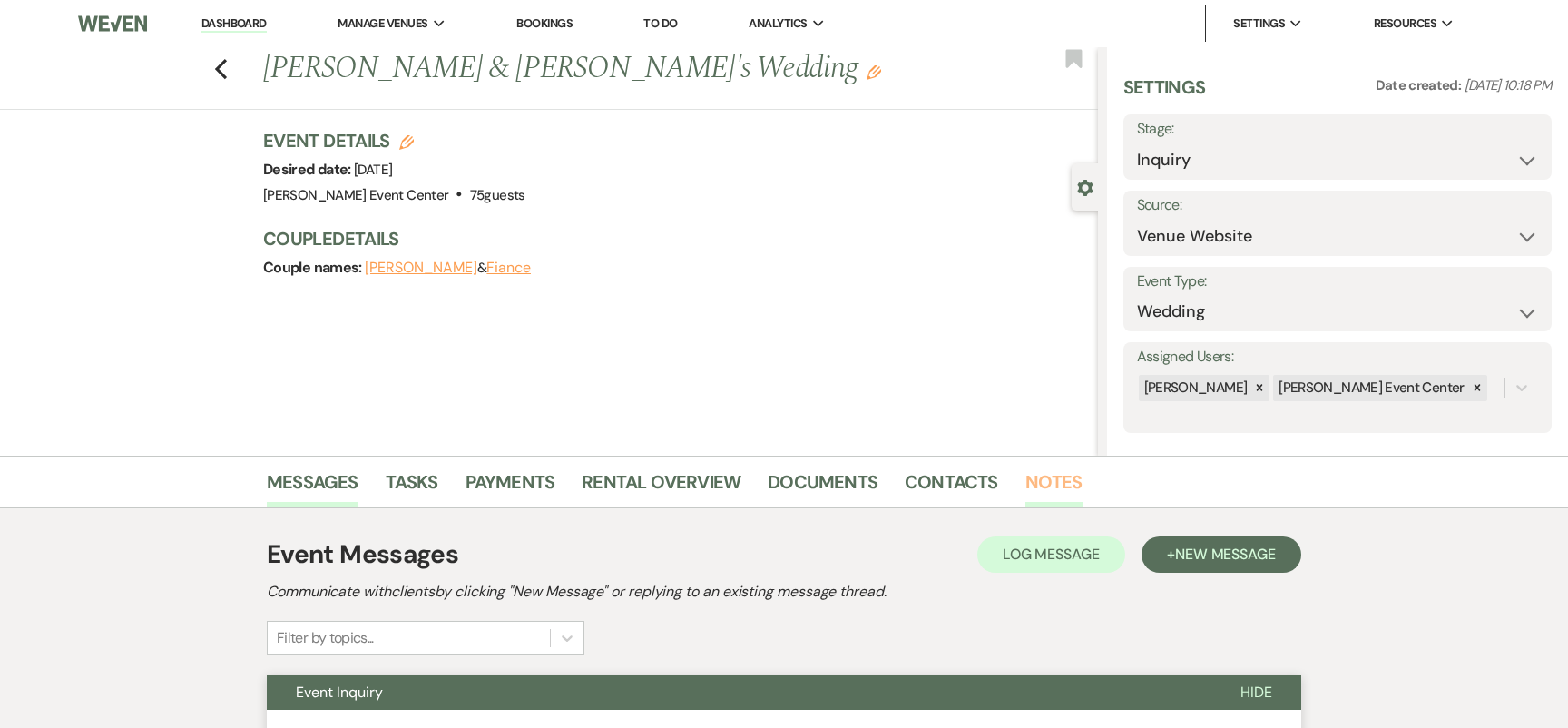
click at [1049, 491] on link "Notes" at bounding box center [1054, 488] width 57 height 40
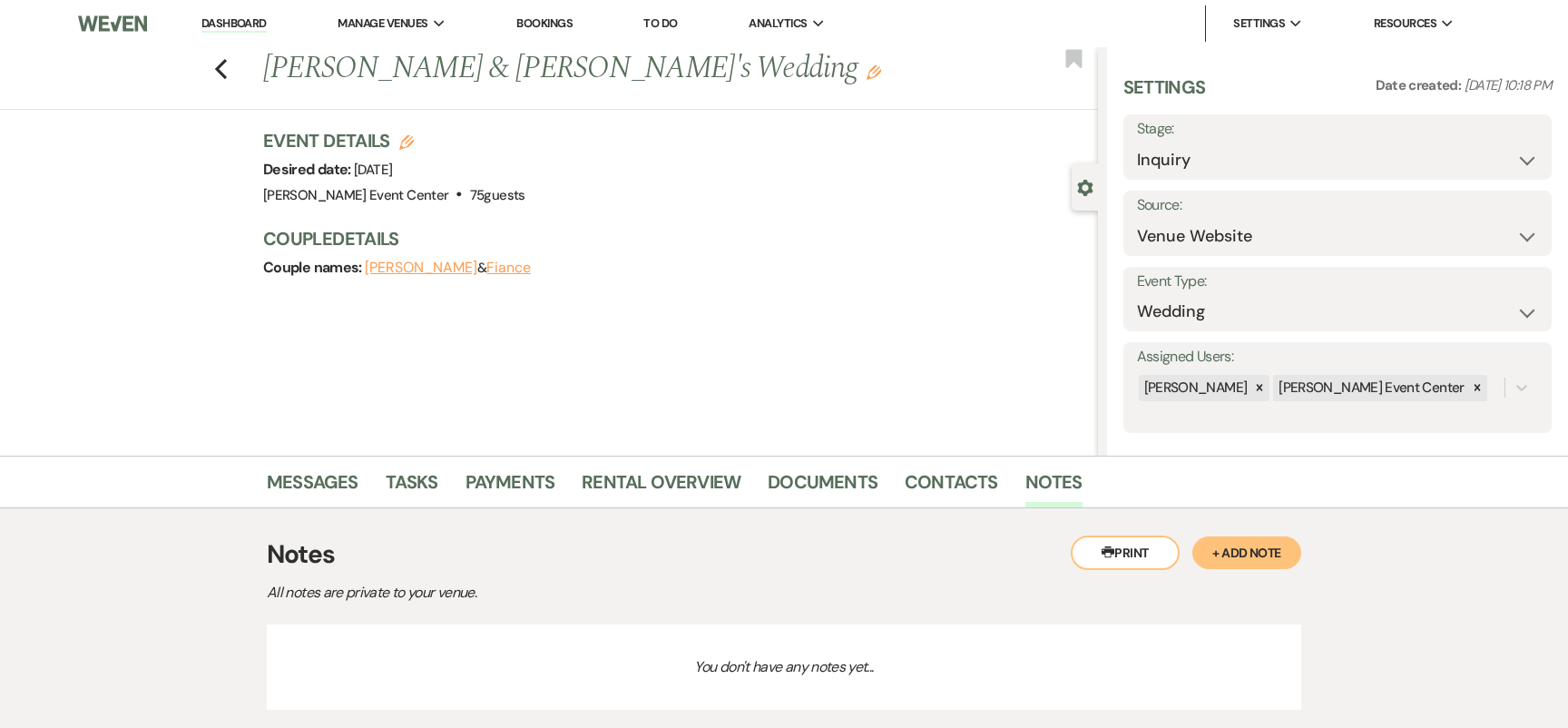
click at [1222, 546] on button "+ Add Note" at bounding box center [1247, 552] width 109 height 32
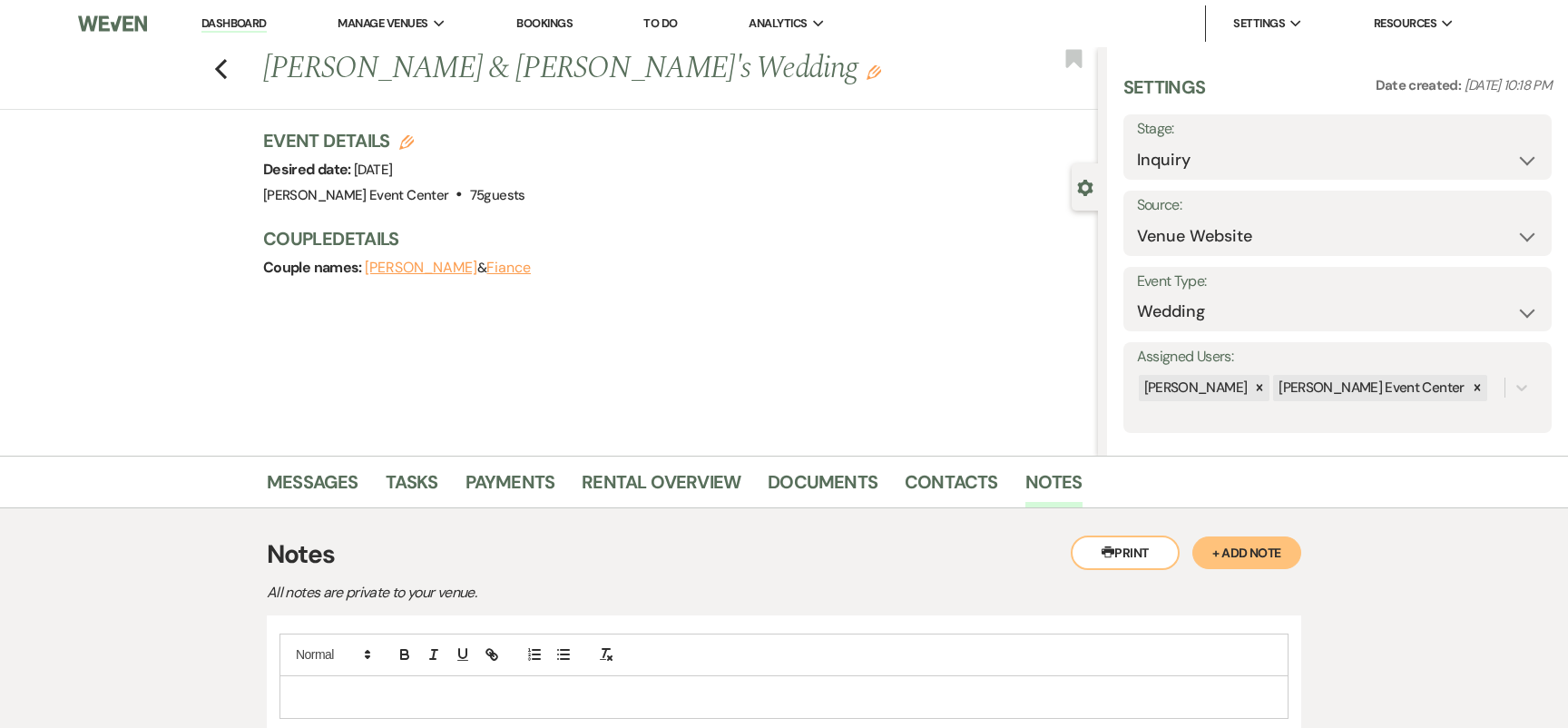
click at [941, 654] on div at bounding box center [784, 655] width 1009 height 43
click at [902, 695] on p at bounding box center [784, 697] width 980 height 20
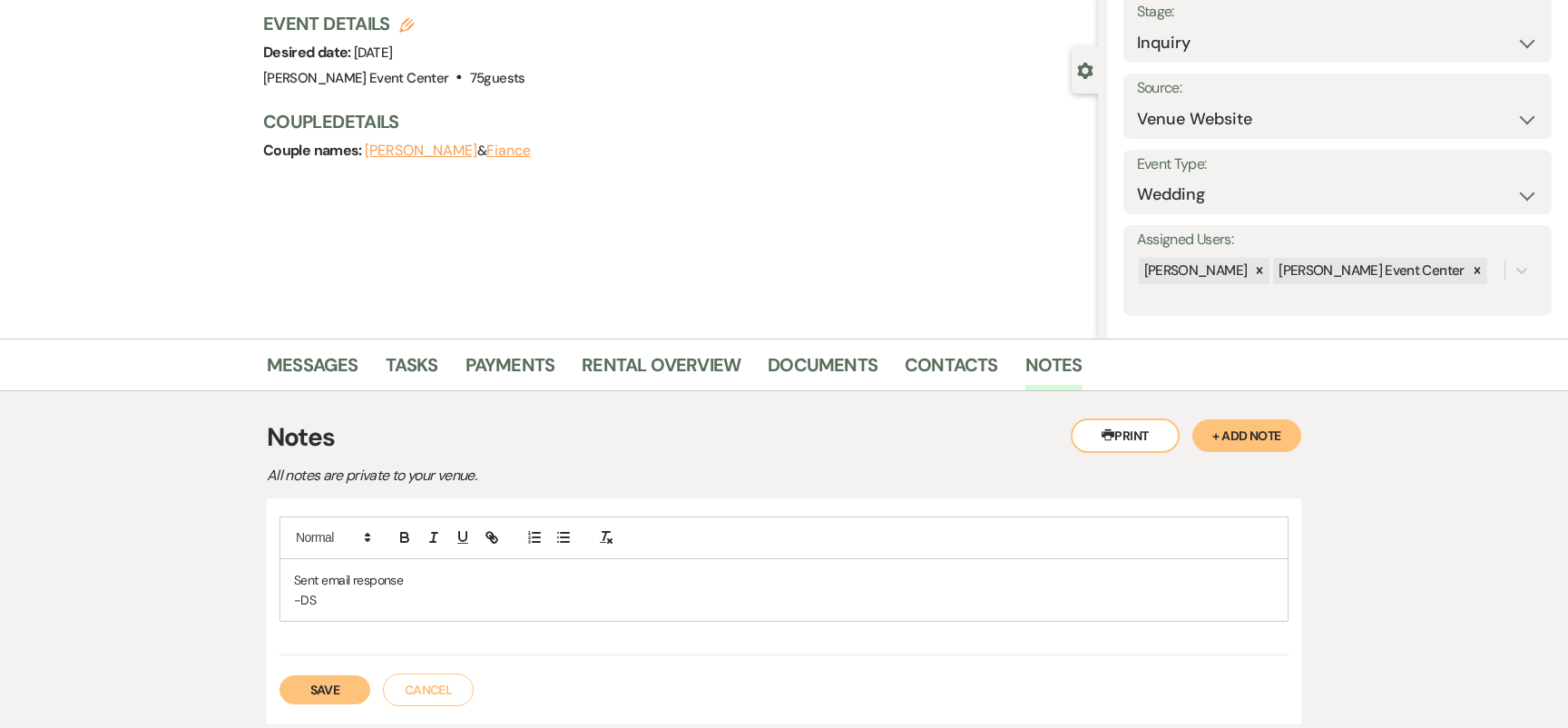
scroll to position [175, 0]
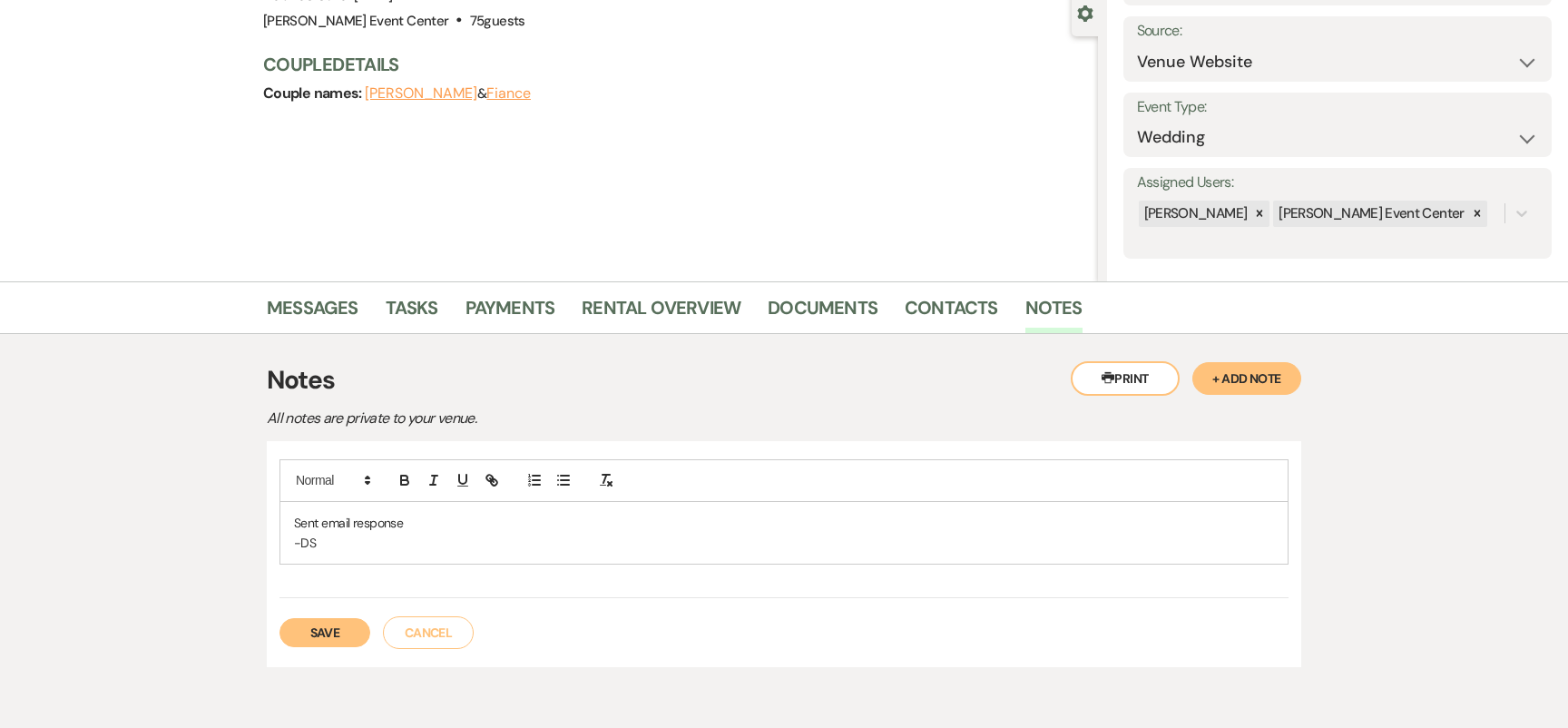
click at [320, 626] on button "Save" at bounding box center [324, 633] width 91 height 29
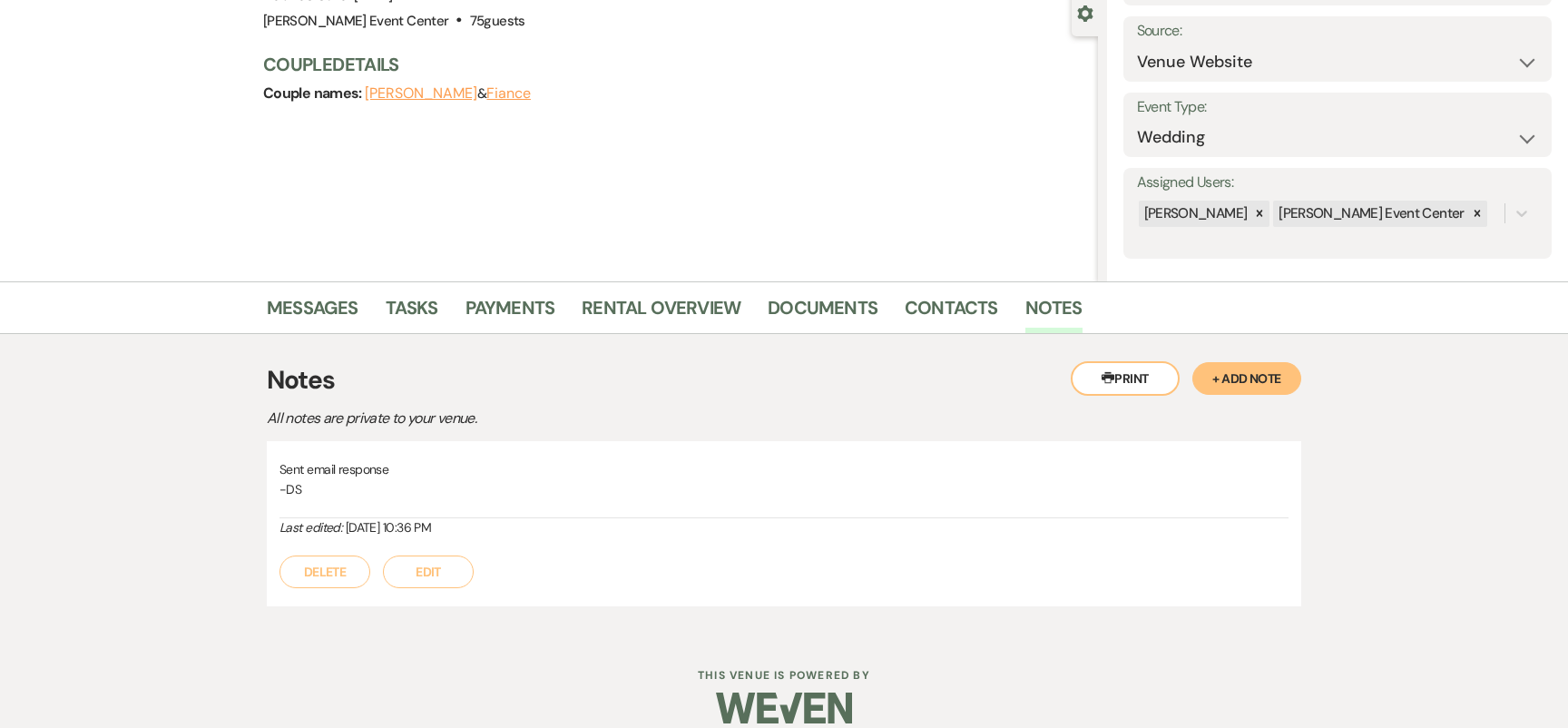
scroll to position [0, 0]
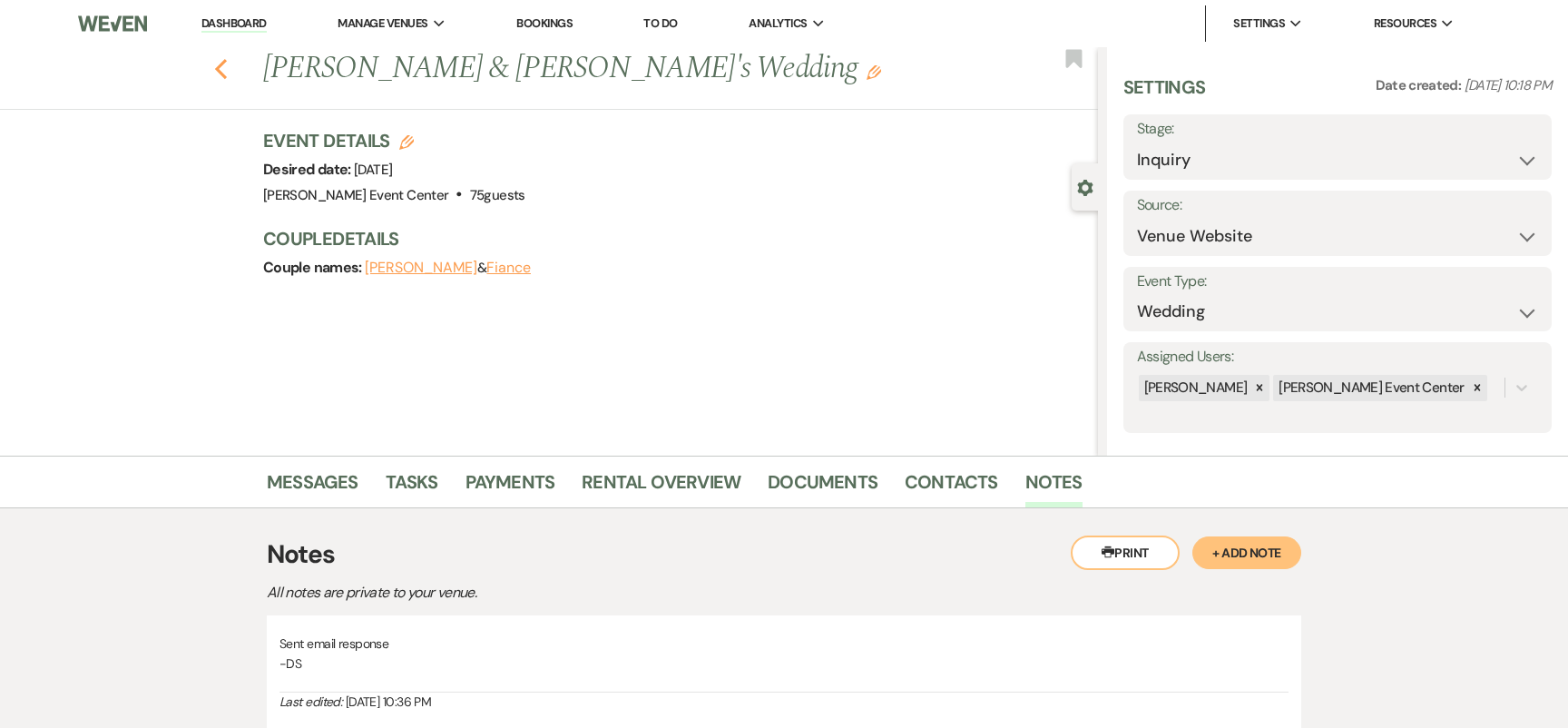
click at [217, 67] on use "button" at bounding box center [220, 69] width 11 height 20
